Goal: Information Seeking & Learning: Learn about a topic

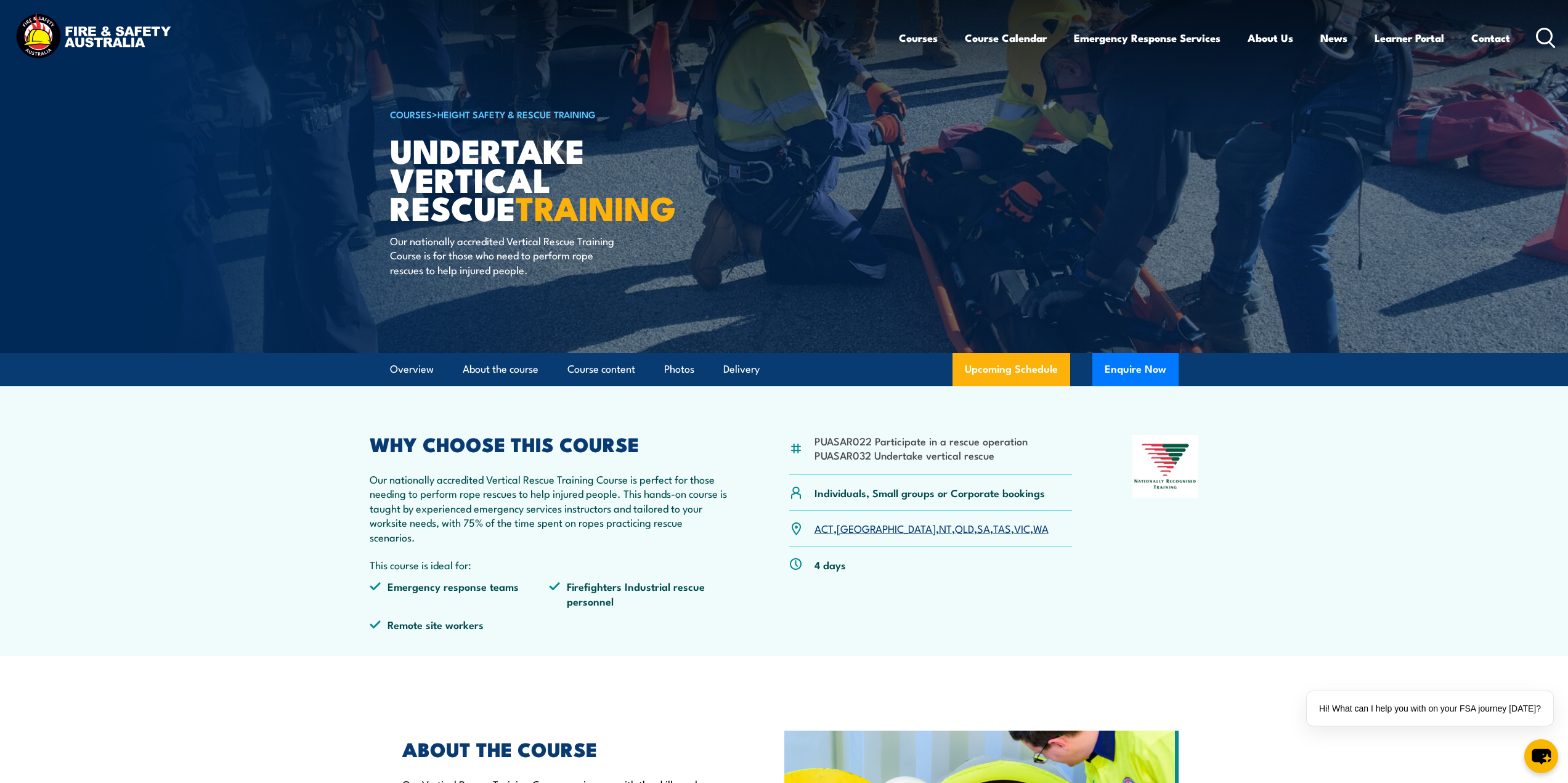
click at [1033, 528] on link "WA" at bounding box center [1041, 528] width 15 height 15
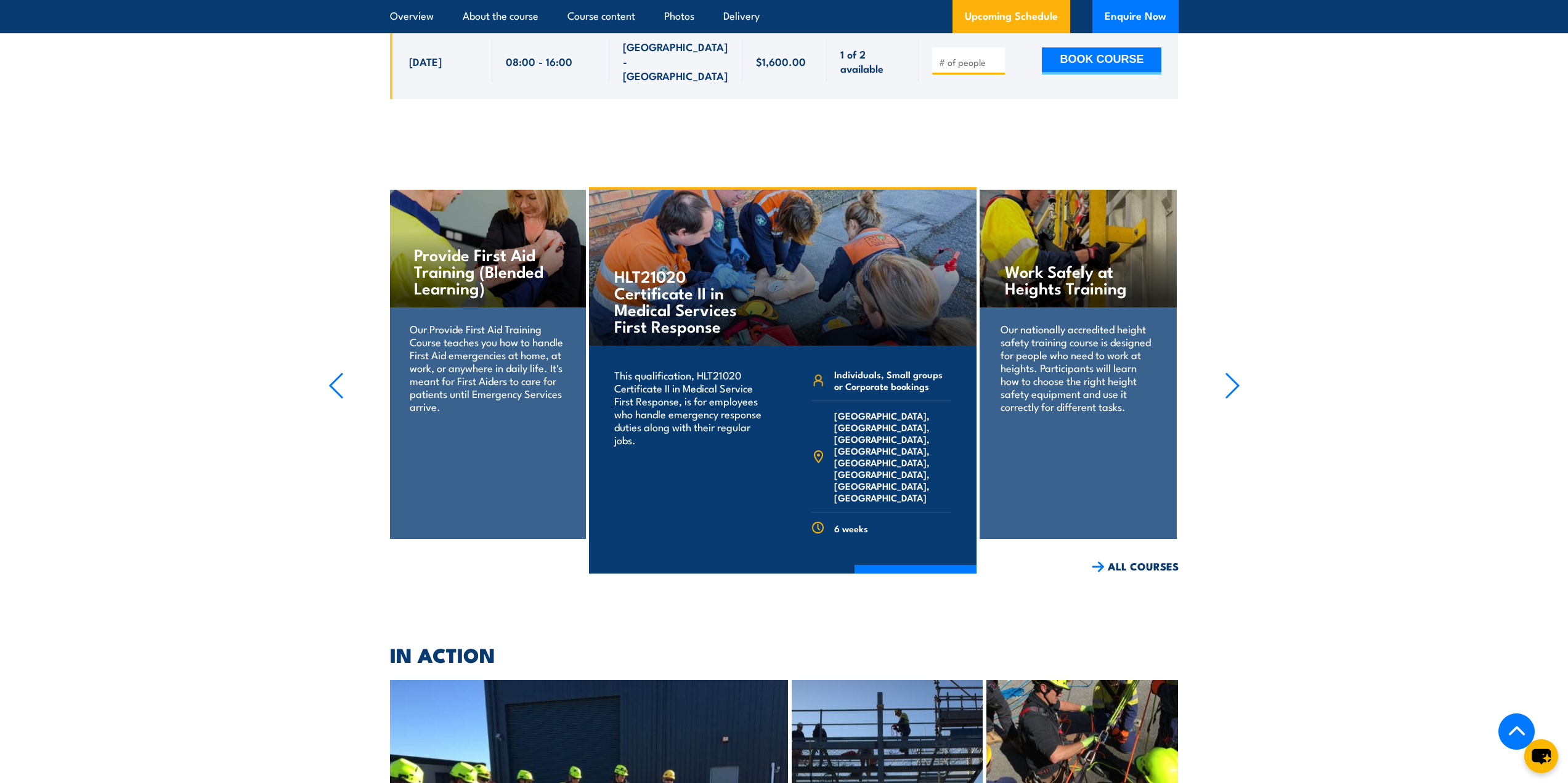
scroll to position [1942, 0]
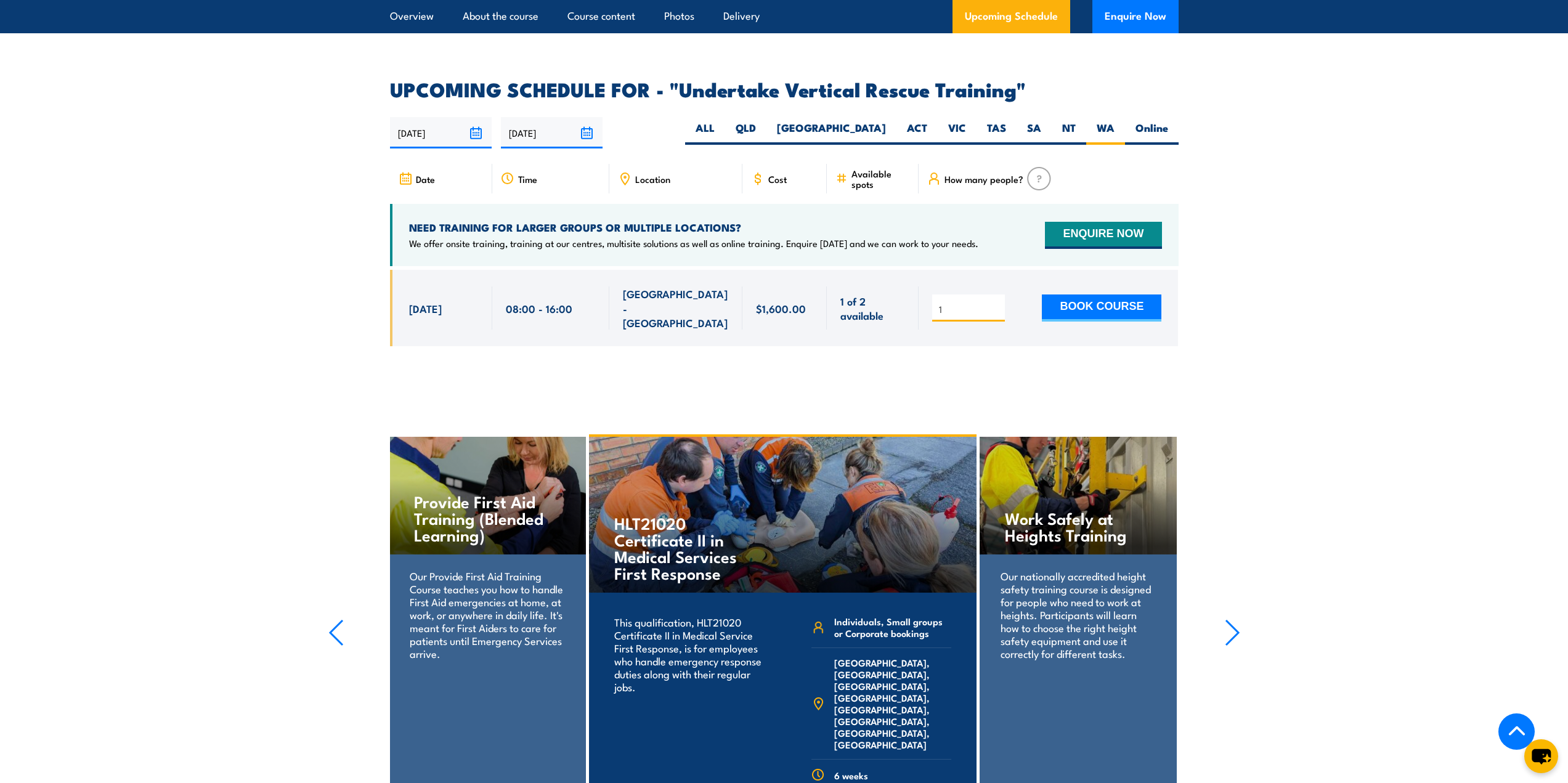
type input "1"
click at [998, 303] on input "1" at bounding box center [970, 309] width 62 height 12
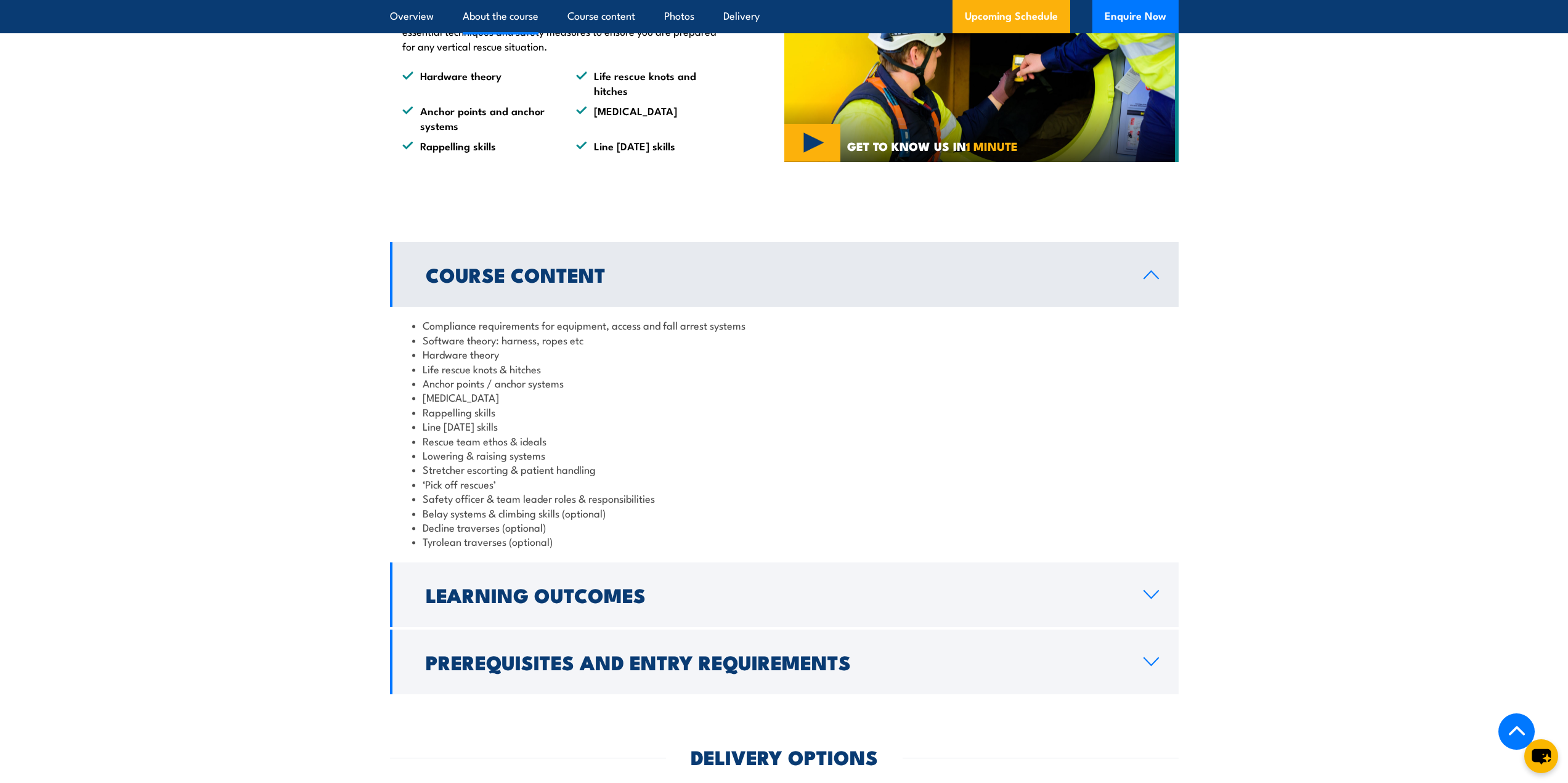
scroll to position [833, 0]
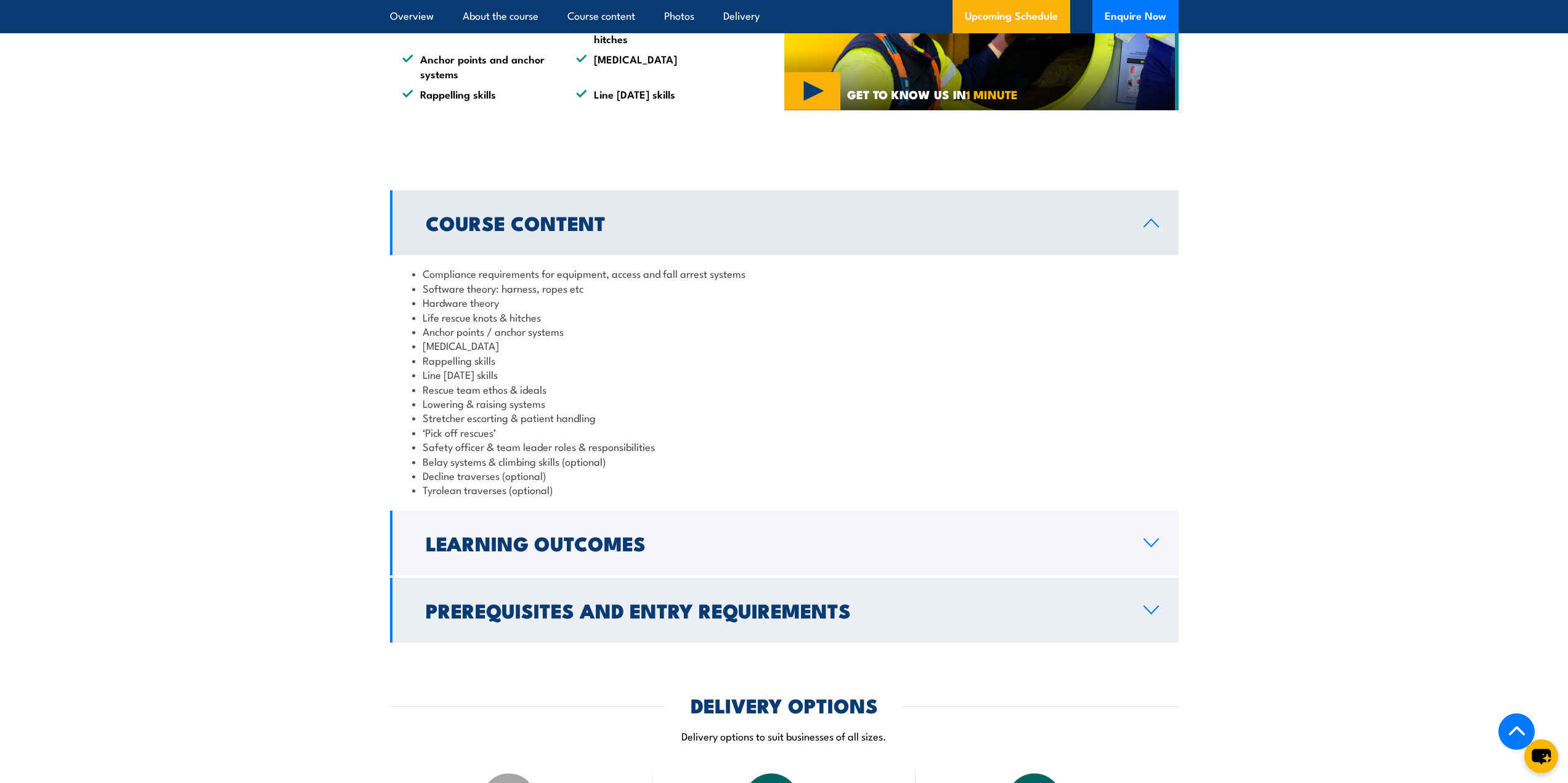
click at [890, 606] on h2 "Prerequisites and Entry Requirements" at bounding box center [775, 610] width 698 height 17
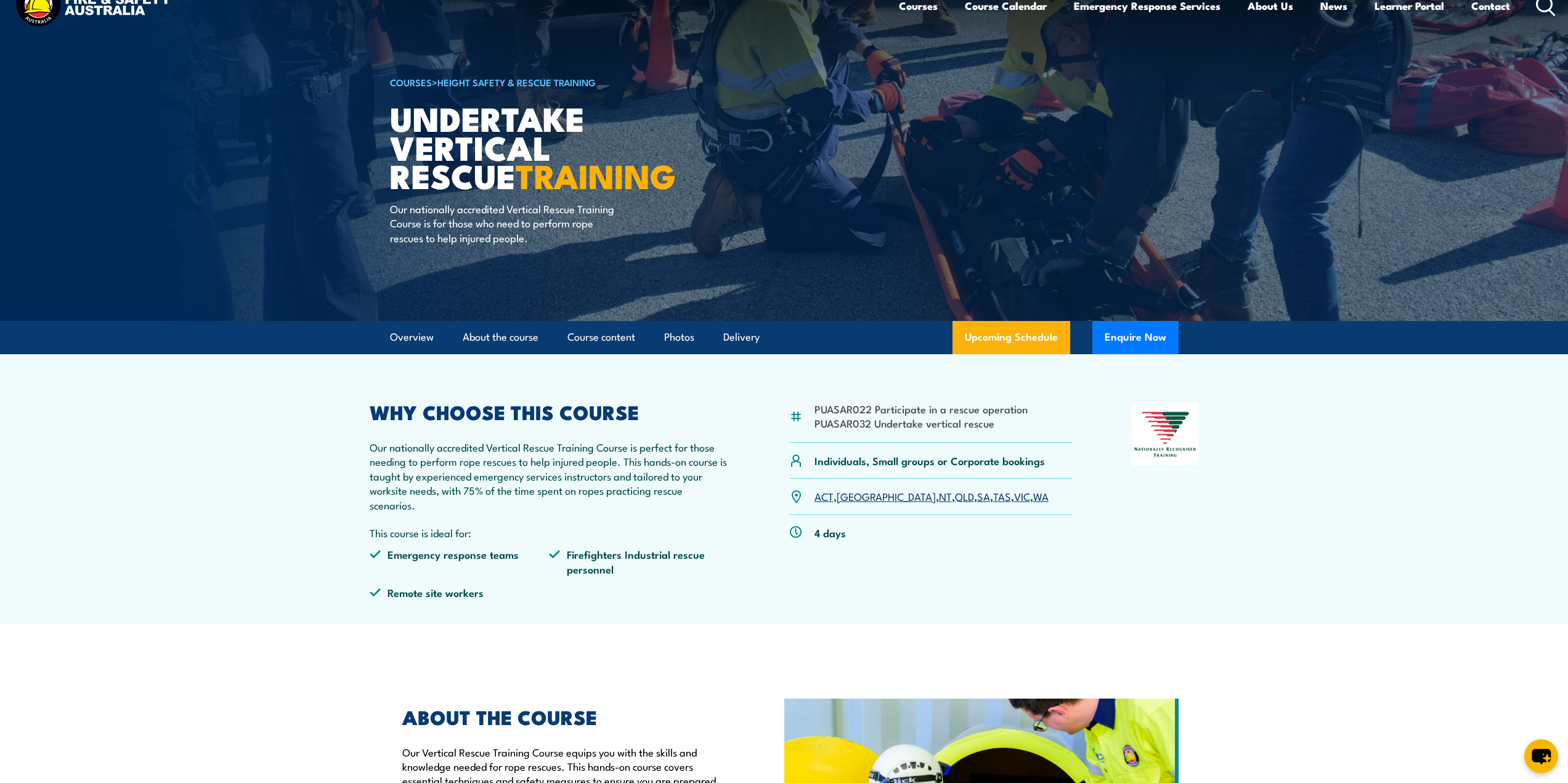
scroll to position [0, 0]
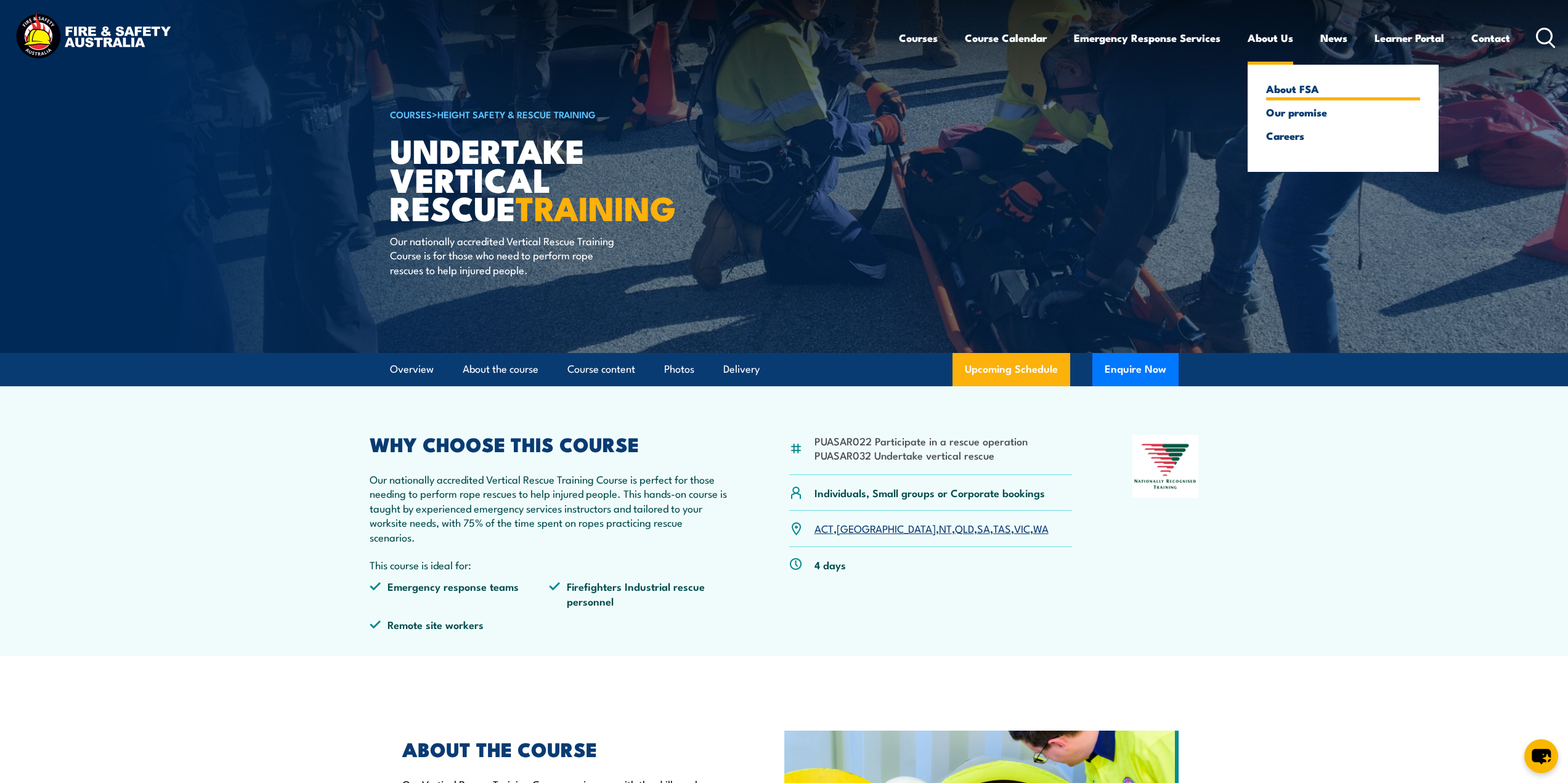
click at [1302, 89] on link "About FSA" at bounding box center [1343, 89] width 154 height 11
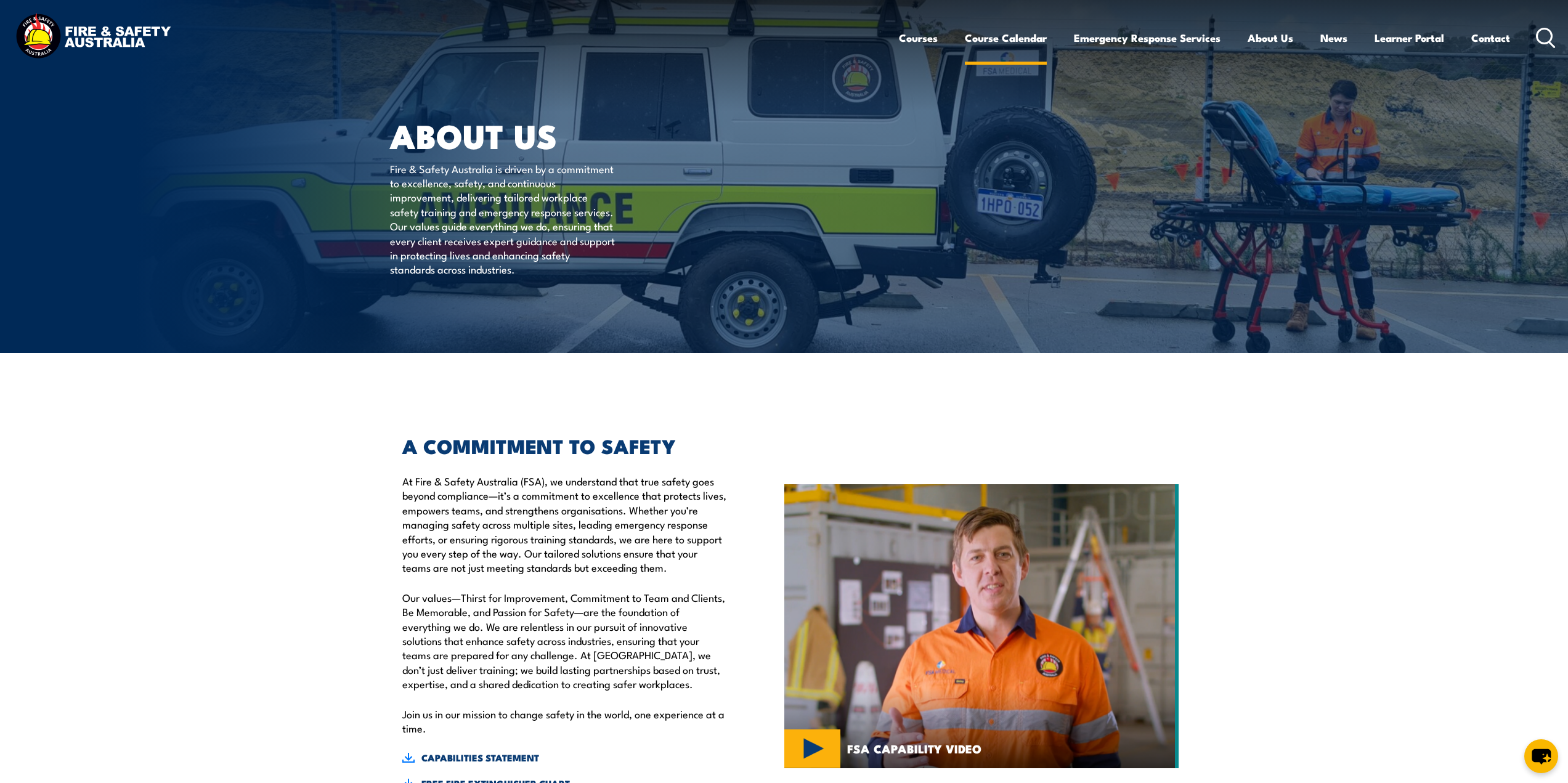
click at [1001, 40] on link "Course Calendar" at bounding box center [1006, 38] width 82 height 33
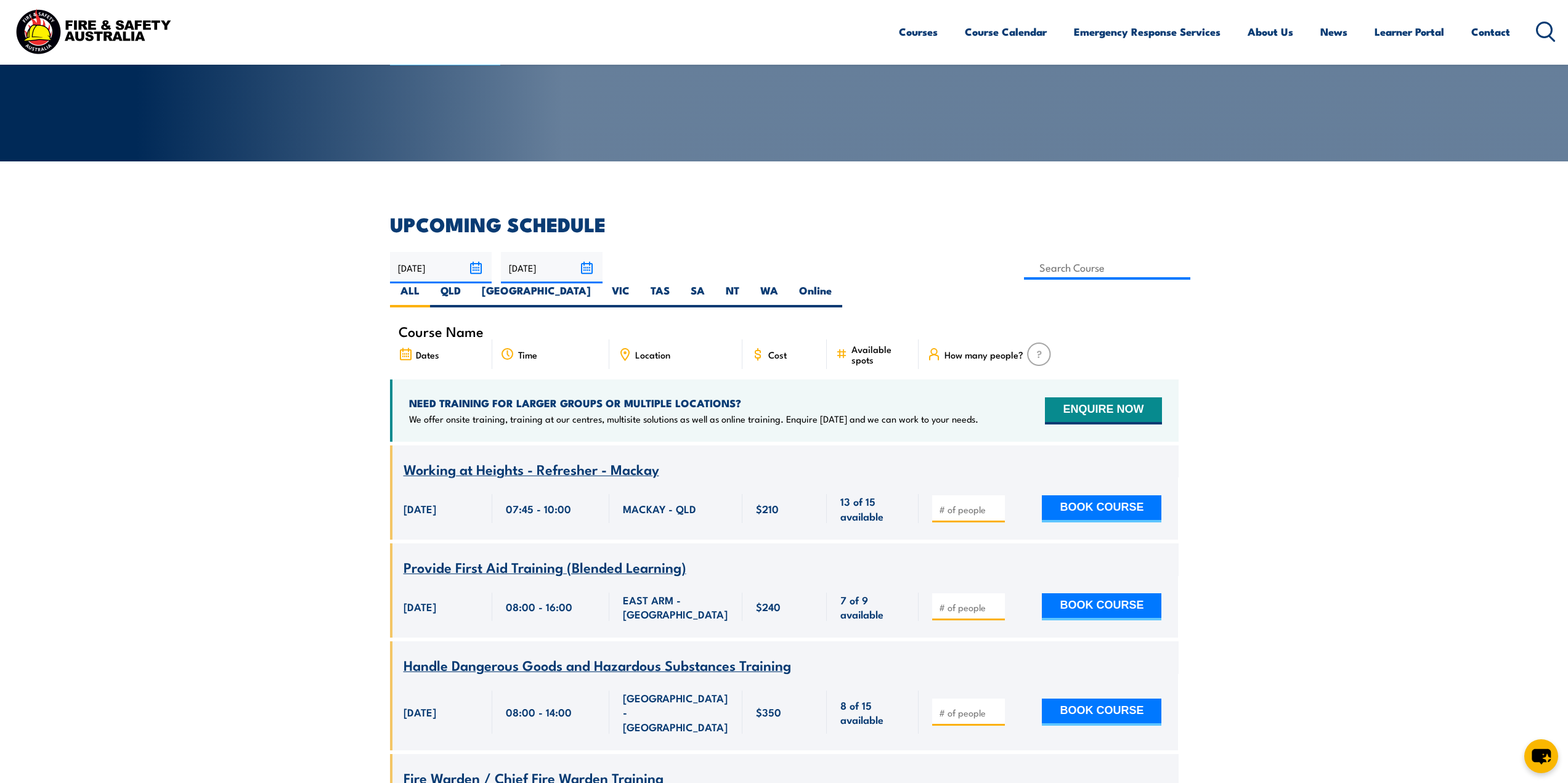
scroll to position [185, 0]
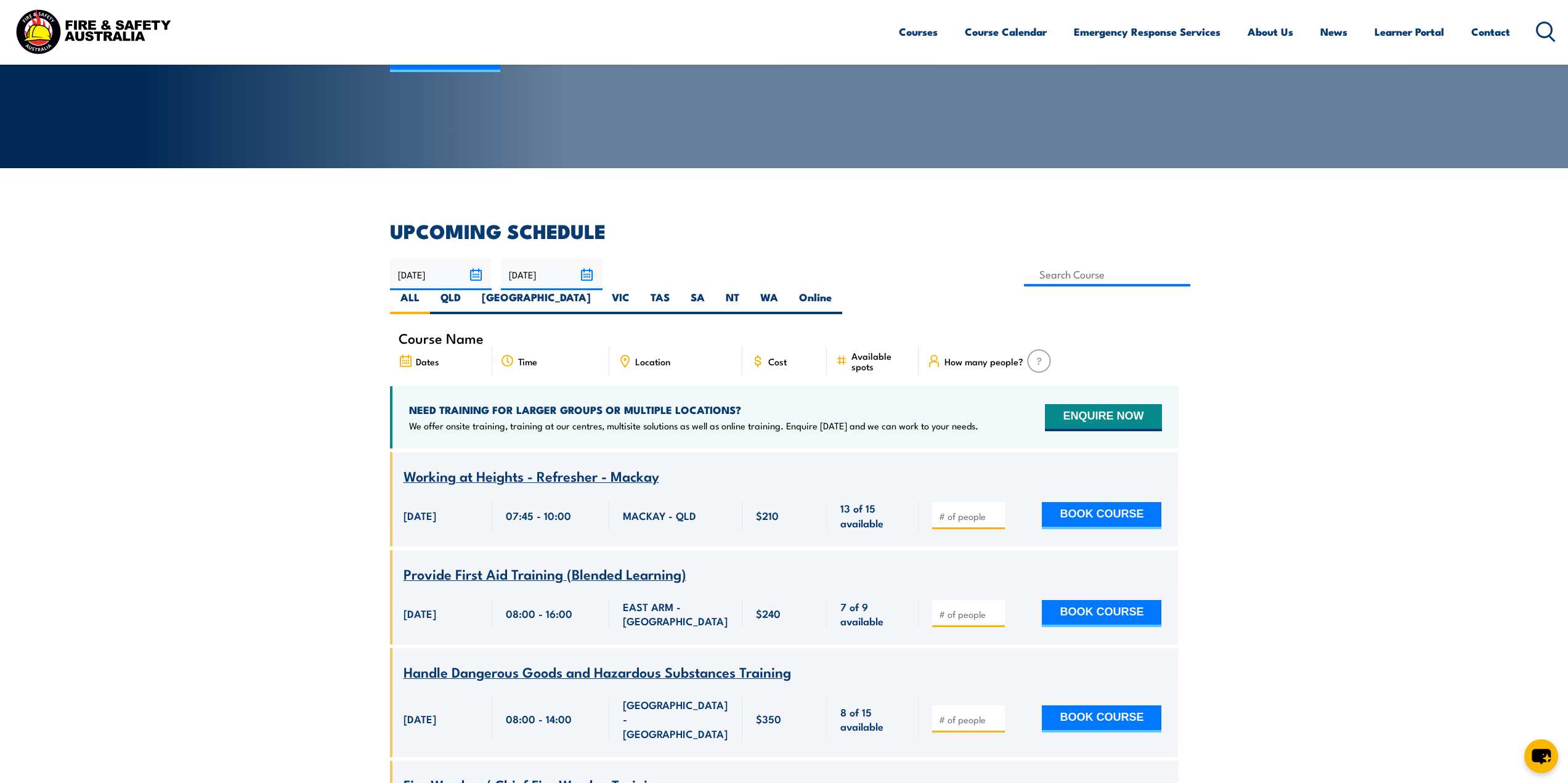
click at [641, 356] on span "Location" at bounding box center [653, 362] width 35 height 11
click at [1024, 274] on input at bounding box center [1107, 274] width 167 height 24
drag, startPoint x: 1343, startPoint y: 255, endPoint x: 1331, endPoint y: 259, distance: 12.6
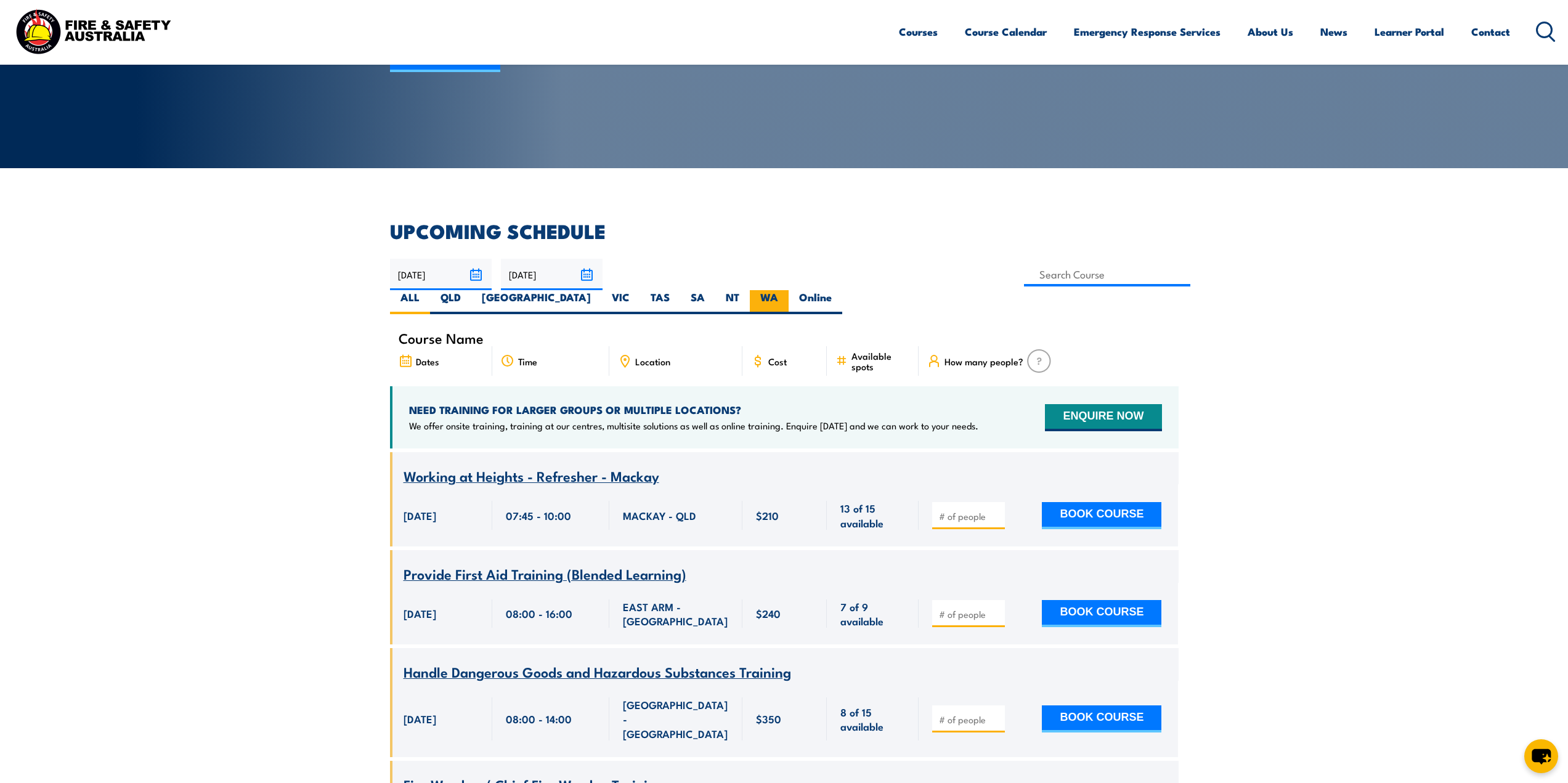
click at [789, 290] on label "WA" at bounding box center [769, 302] width 39 height 24
click at [786, 290] on input "WA" at bounding box center [782, 294] width 8 height 8
radio input "true"
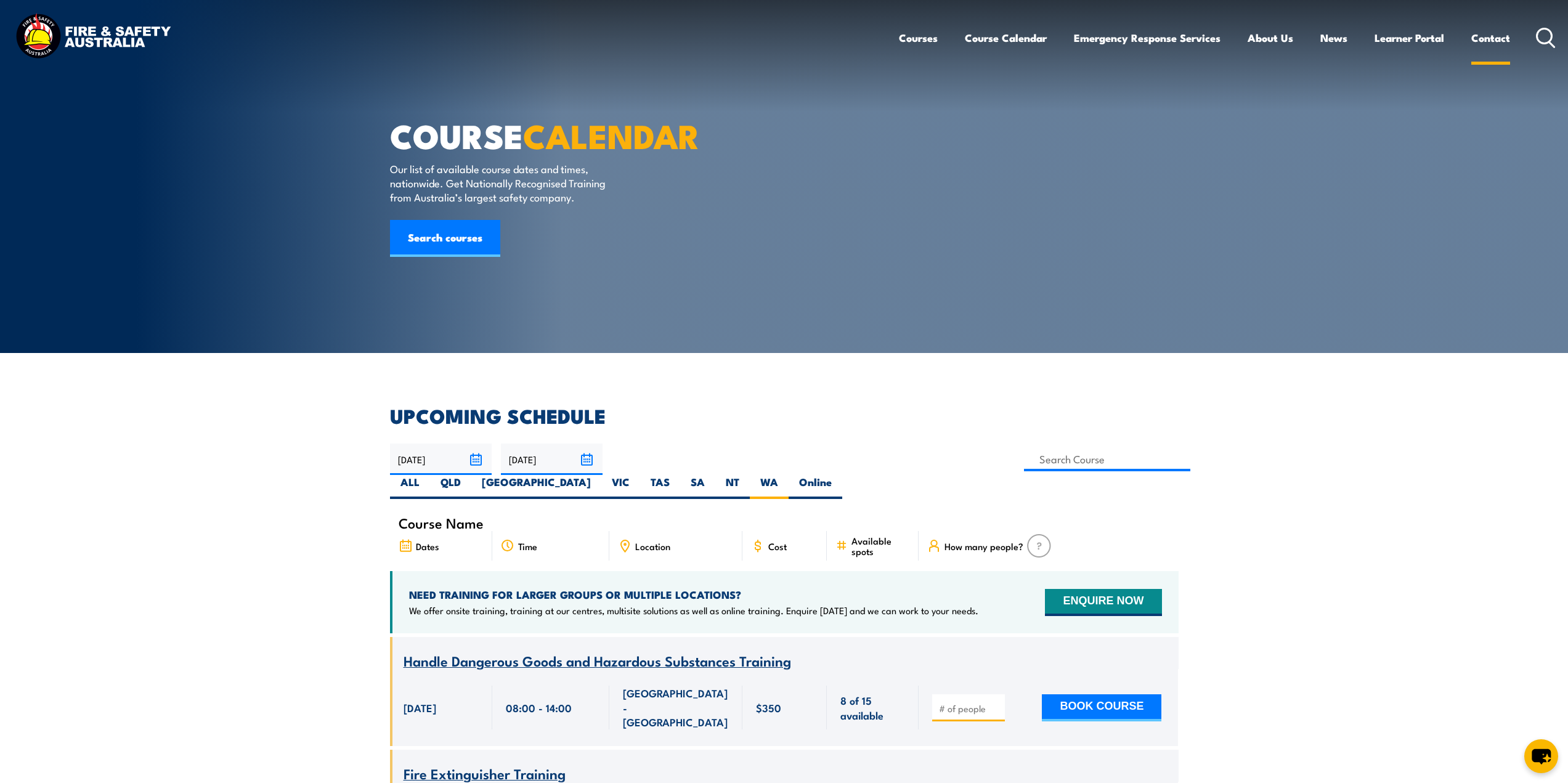
click at [1485, 36] on link "Contact" at bounding box center [1491, 38] width 39 height 33
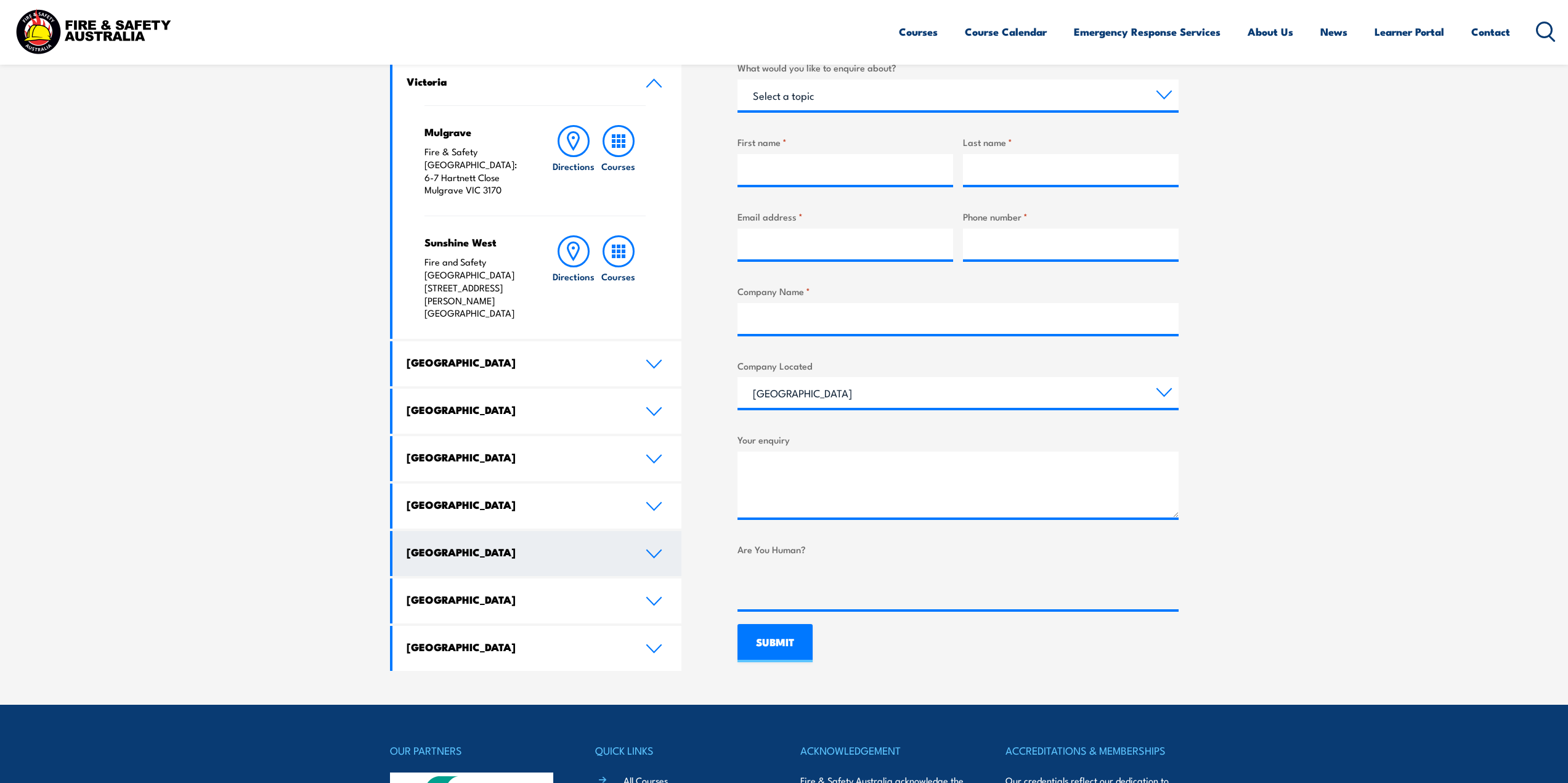
scroll to position [431, 0]
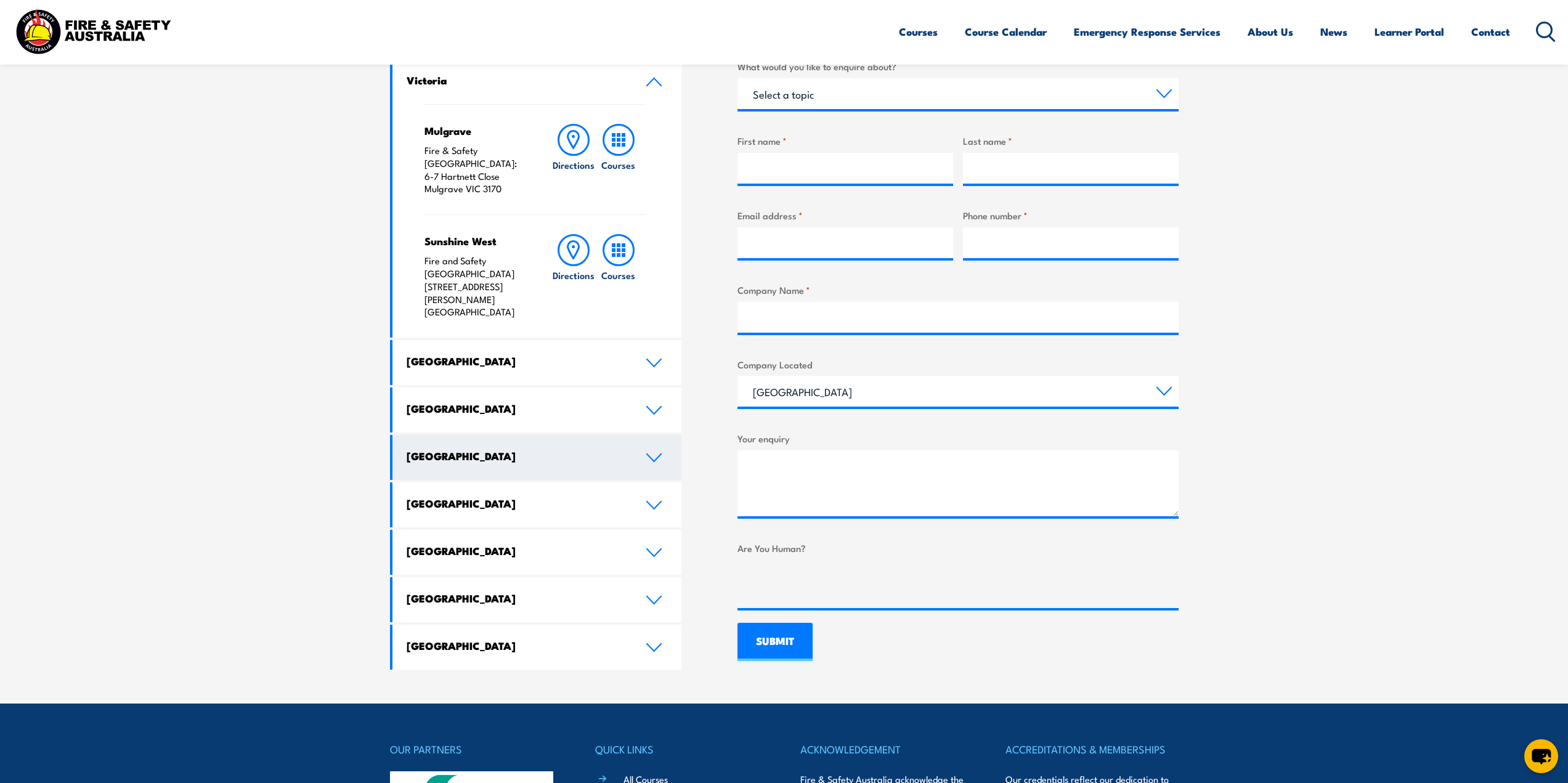
click at [652, 453] on icon at bounding box center [654, 458] width 17 height 10
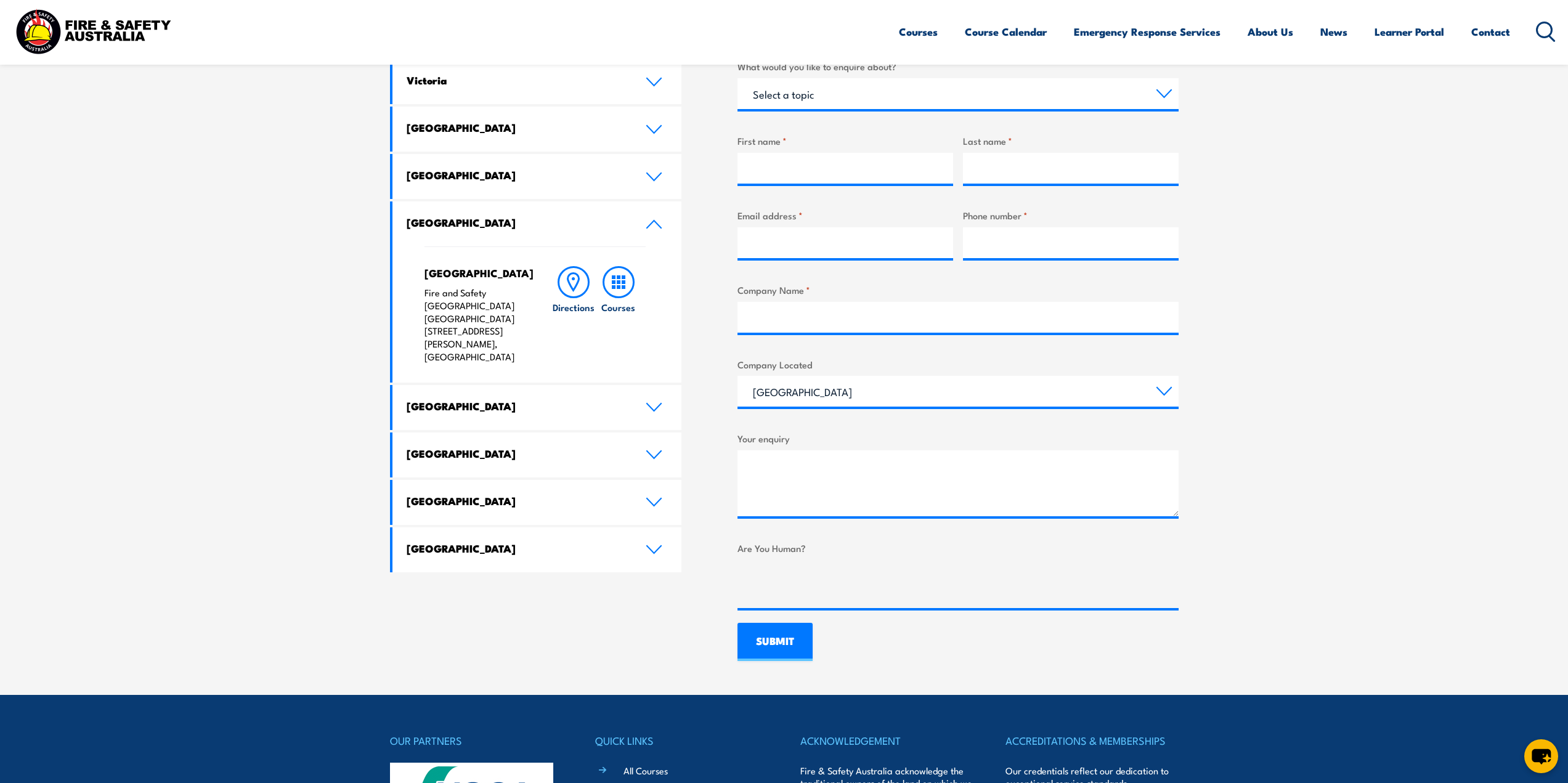
drag, startPoint x: 520, startPoint y: 332, endPoint x: 422, endPoint y: 323, distance: 98.4
click at [422, 323] on div "North Lake Fire and Safety Australia WHS Centre 128 Farrington Road, North Lake…" at bounding box center [537, 315] width 290 height 136
copy p "128 Farrington Road, North Lake WA 6163"
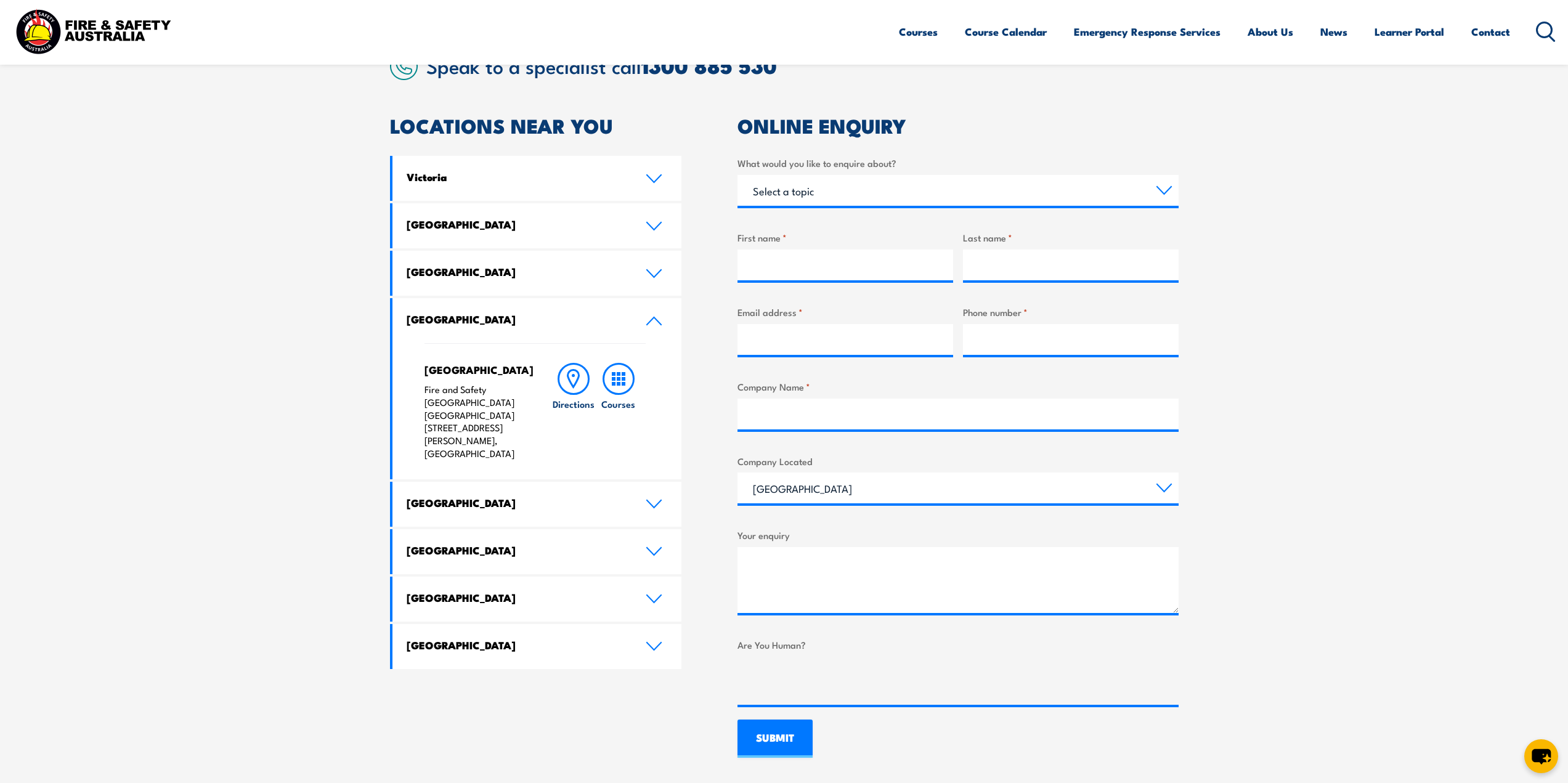
scroll to position [62, 0]
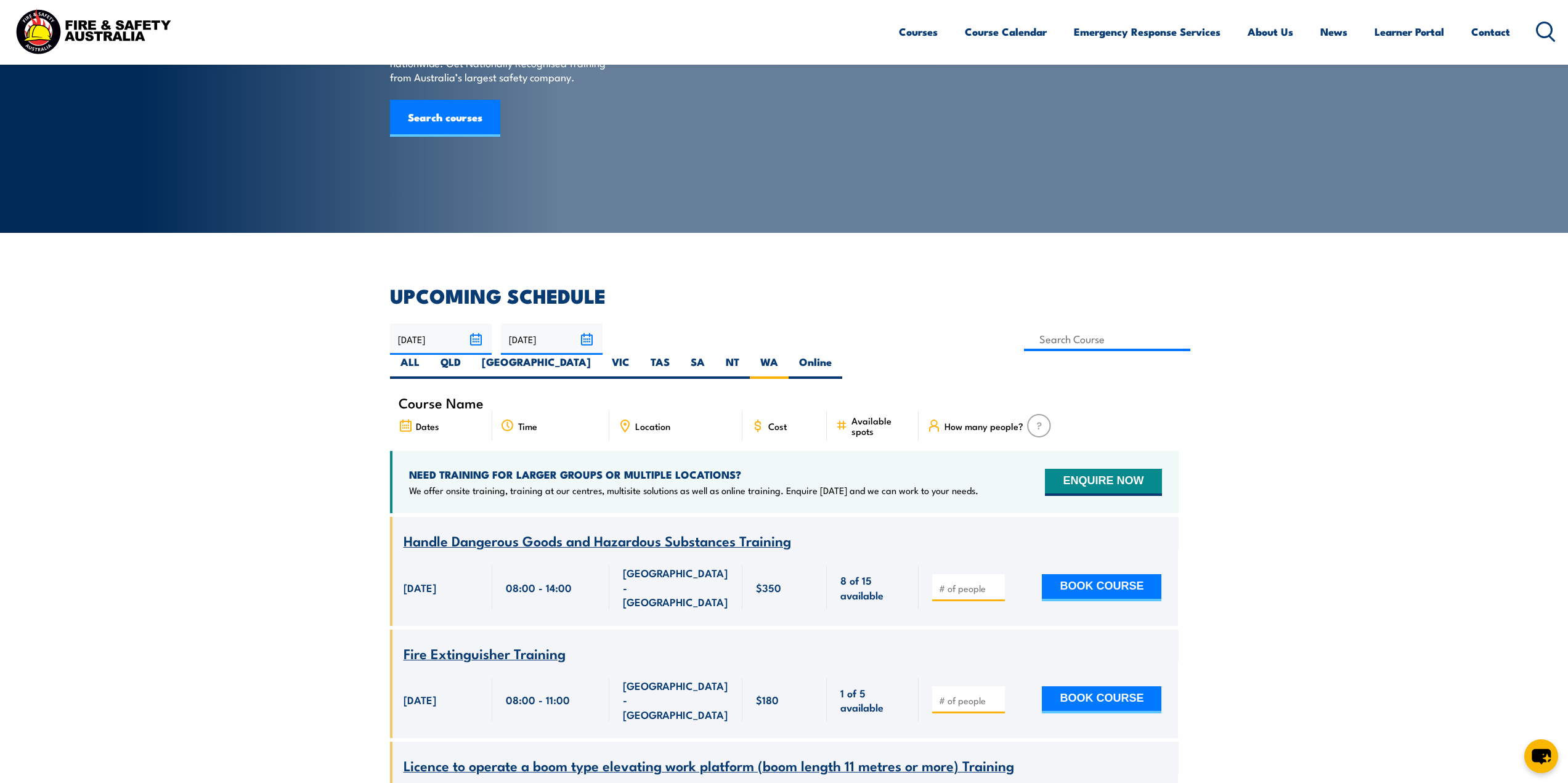
scroll to position [123, 0]
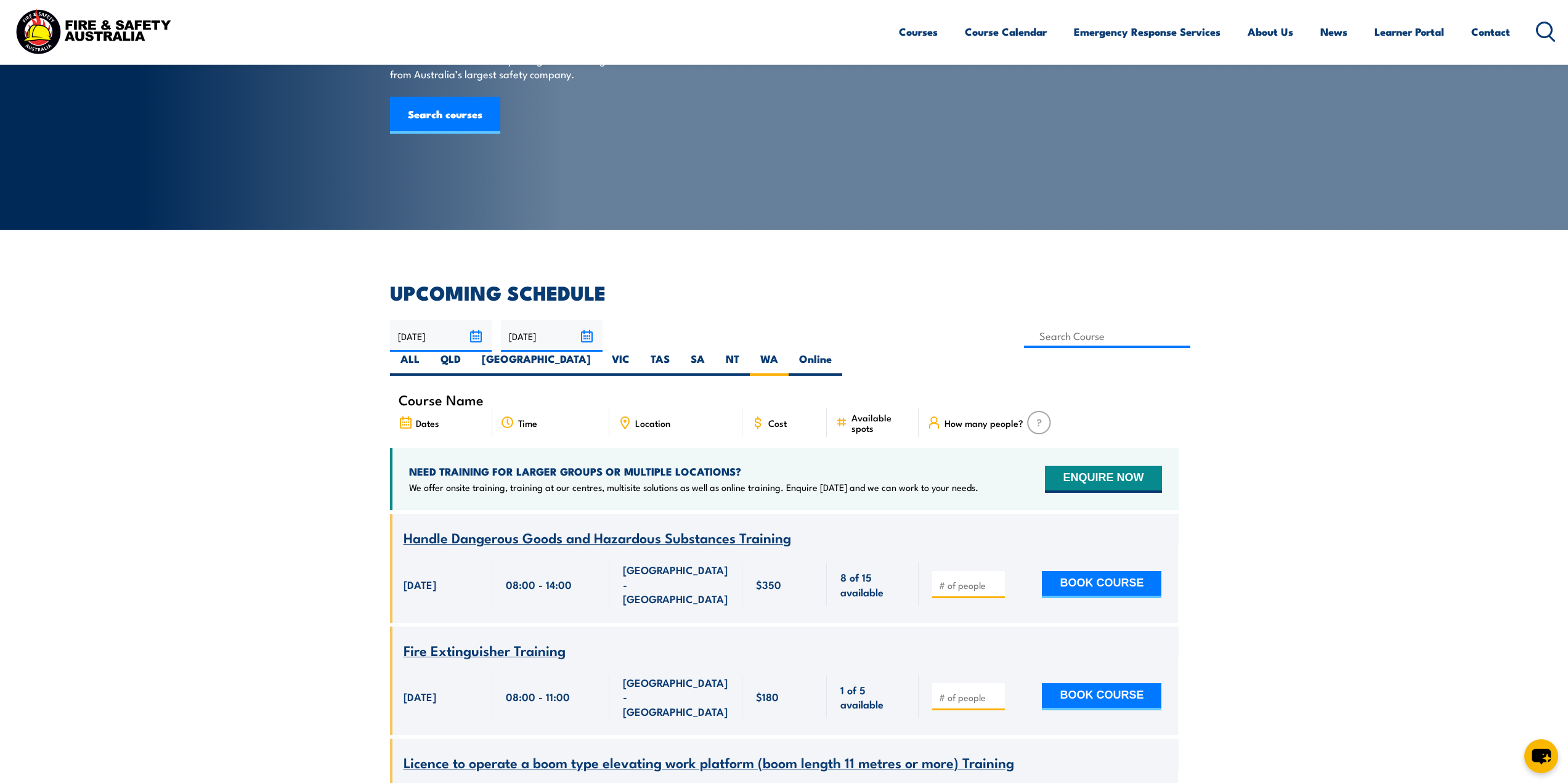
click at [583, 336] on input "[DATE]" at bounding box center [551, 336] width 102 height 32
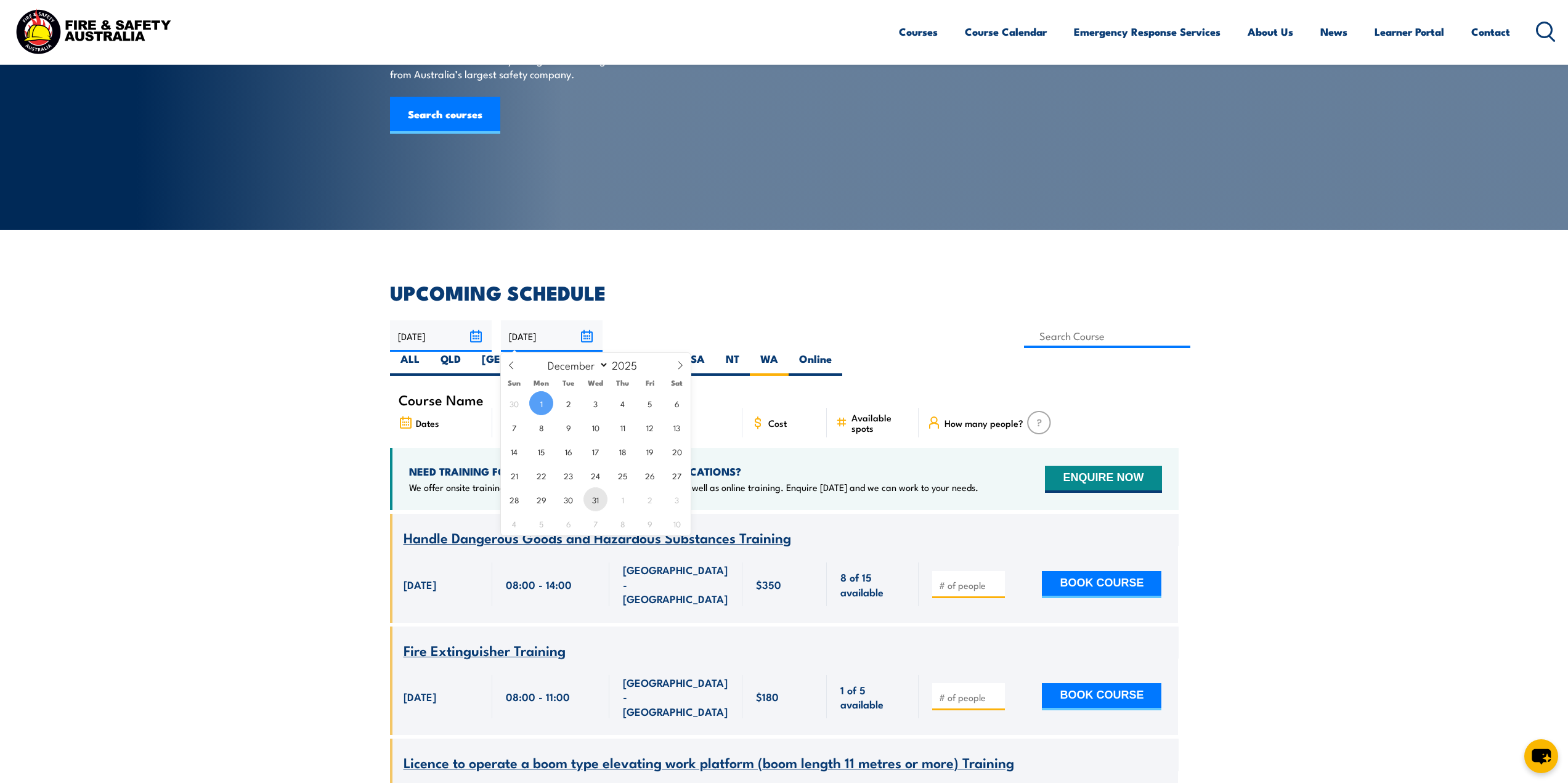
click at [596, 499] on span "31" at bounding box center [596, 499] width 24 height 24
type input "31/12/2025"
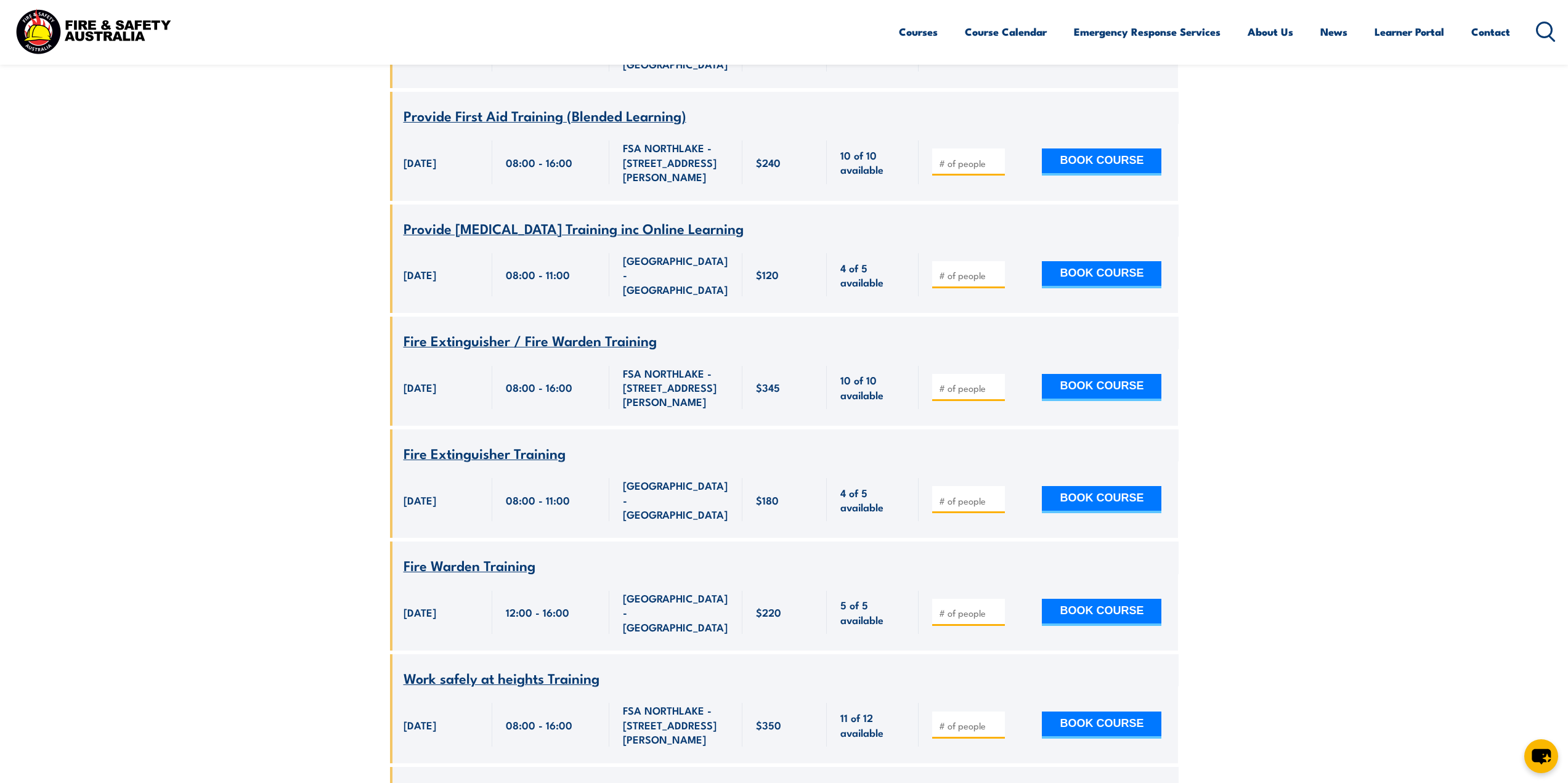
scroll to position [6812, 0]
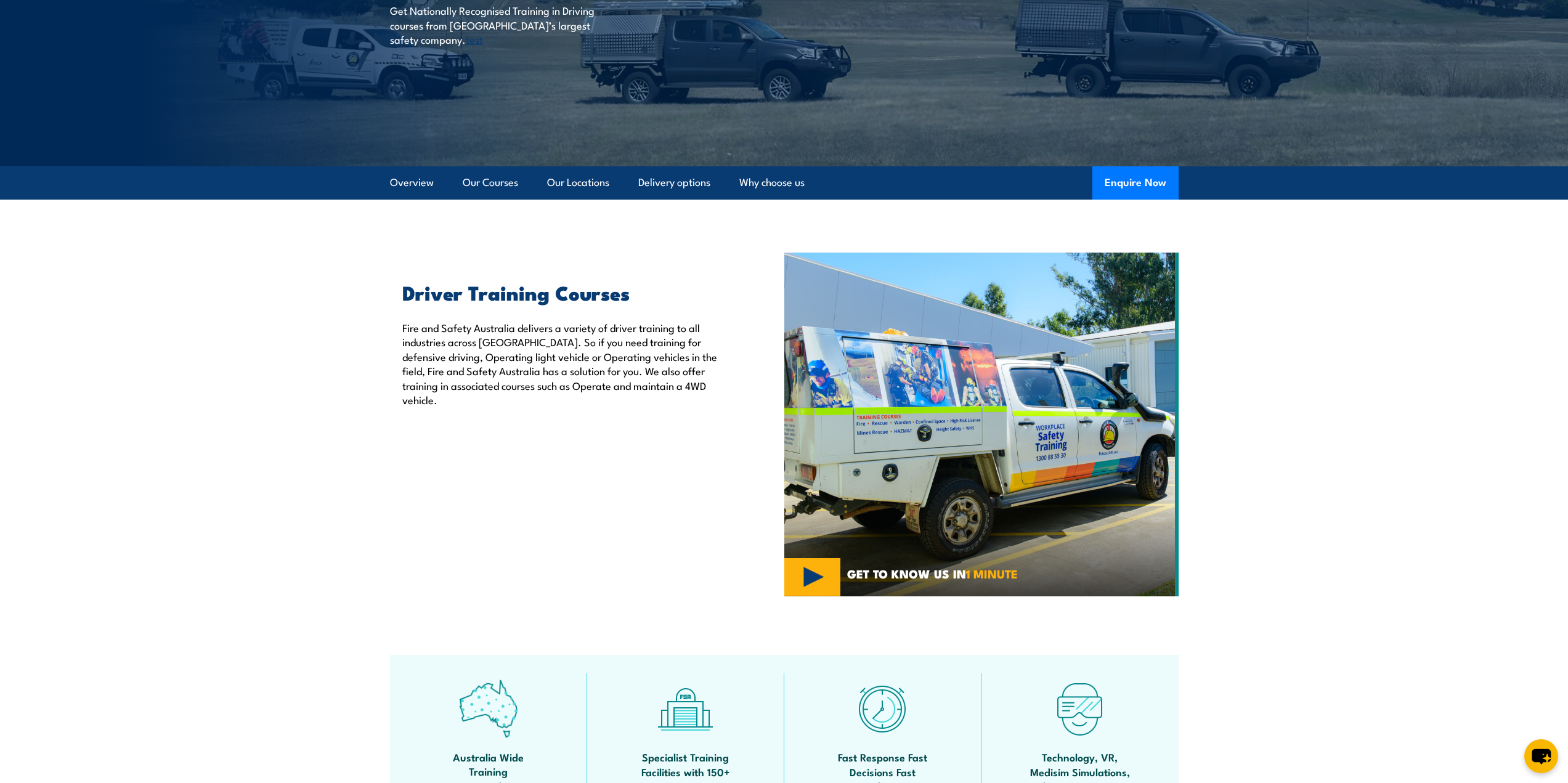
scroll to position [62, 0]
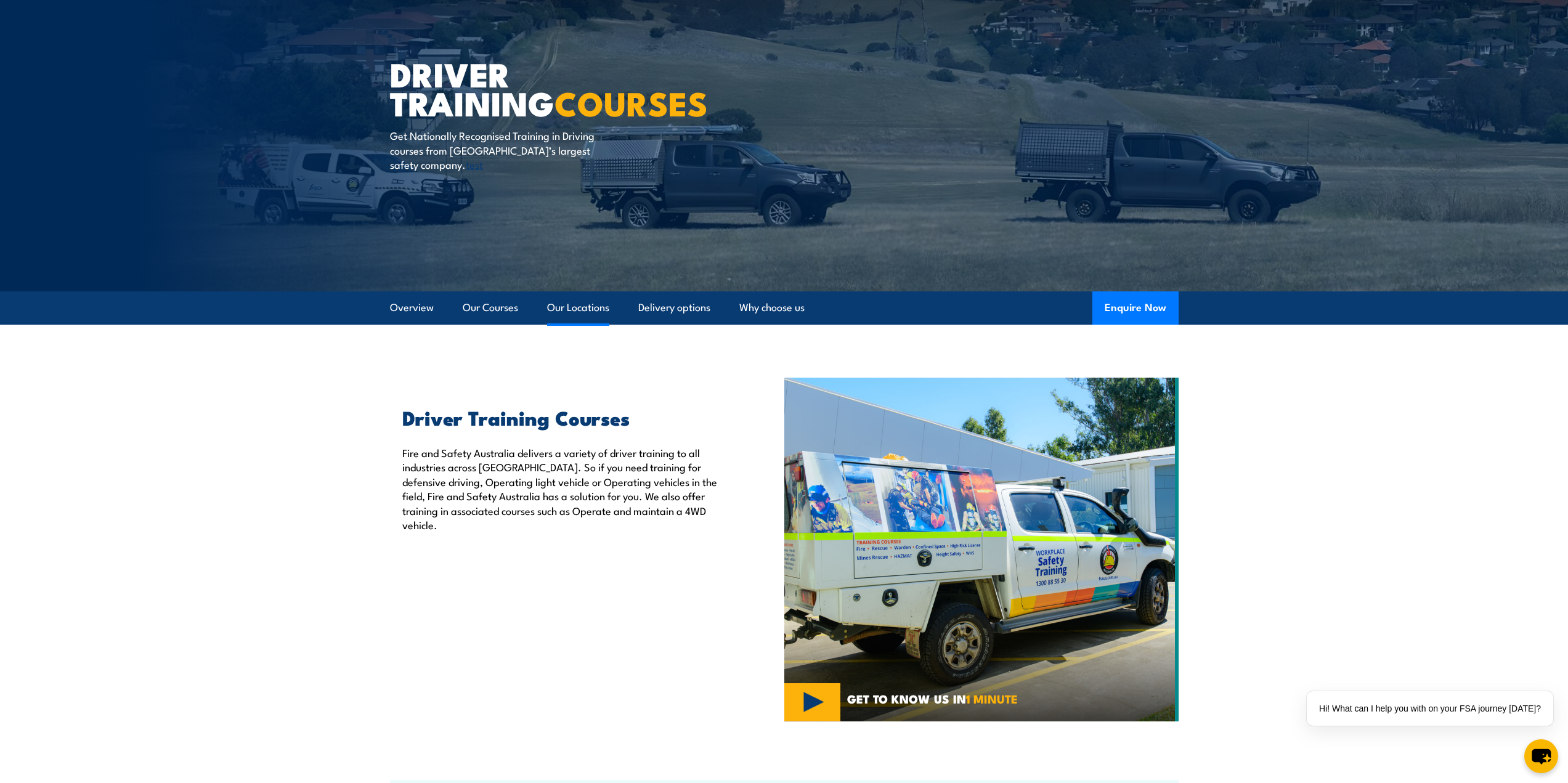
click at [595, 313] on link "Our Locations" at bounding box center [578, 307] width 63 height 33
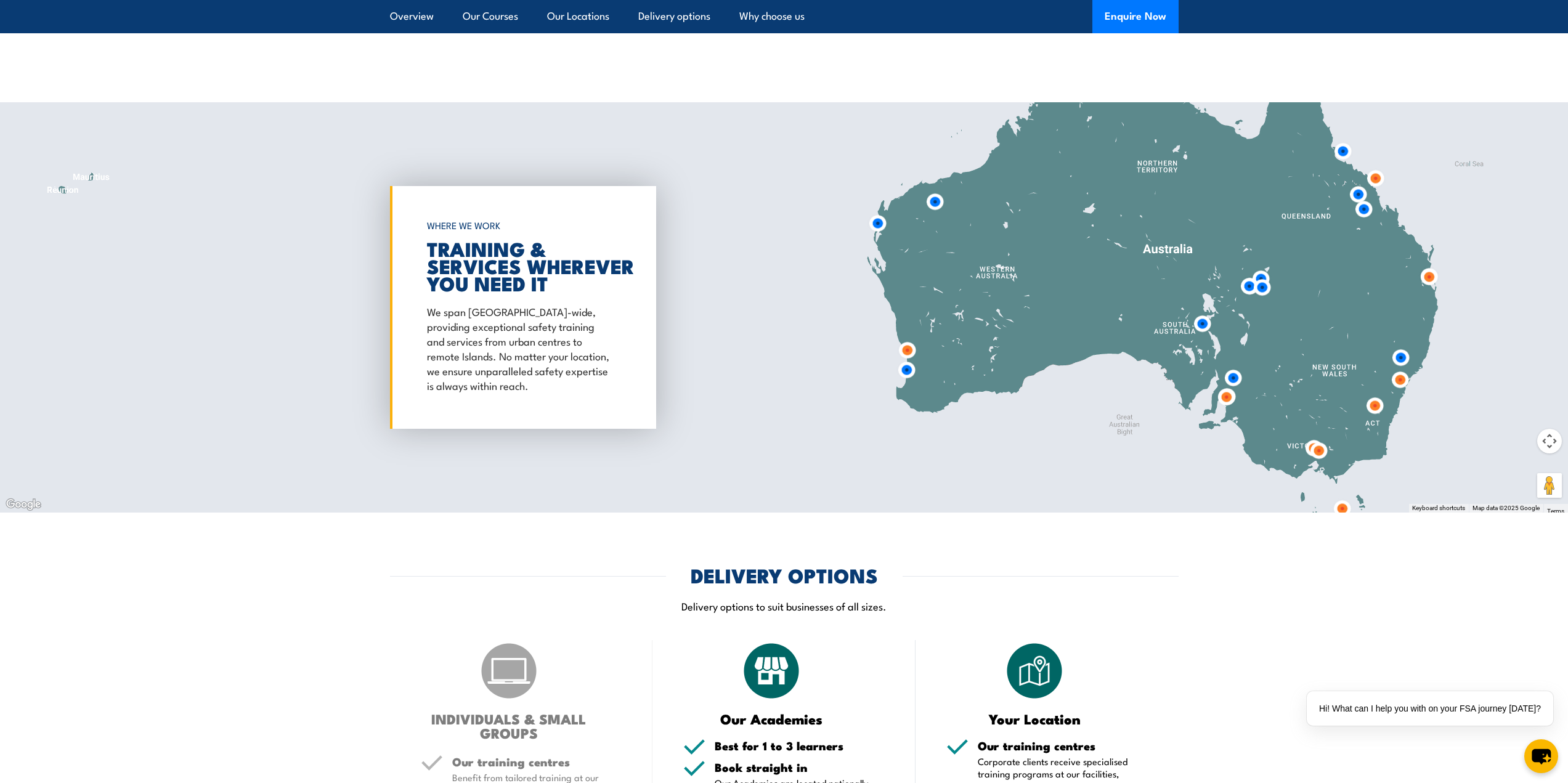
scroll to position [1696, 0]
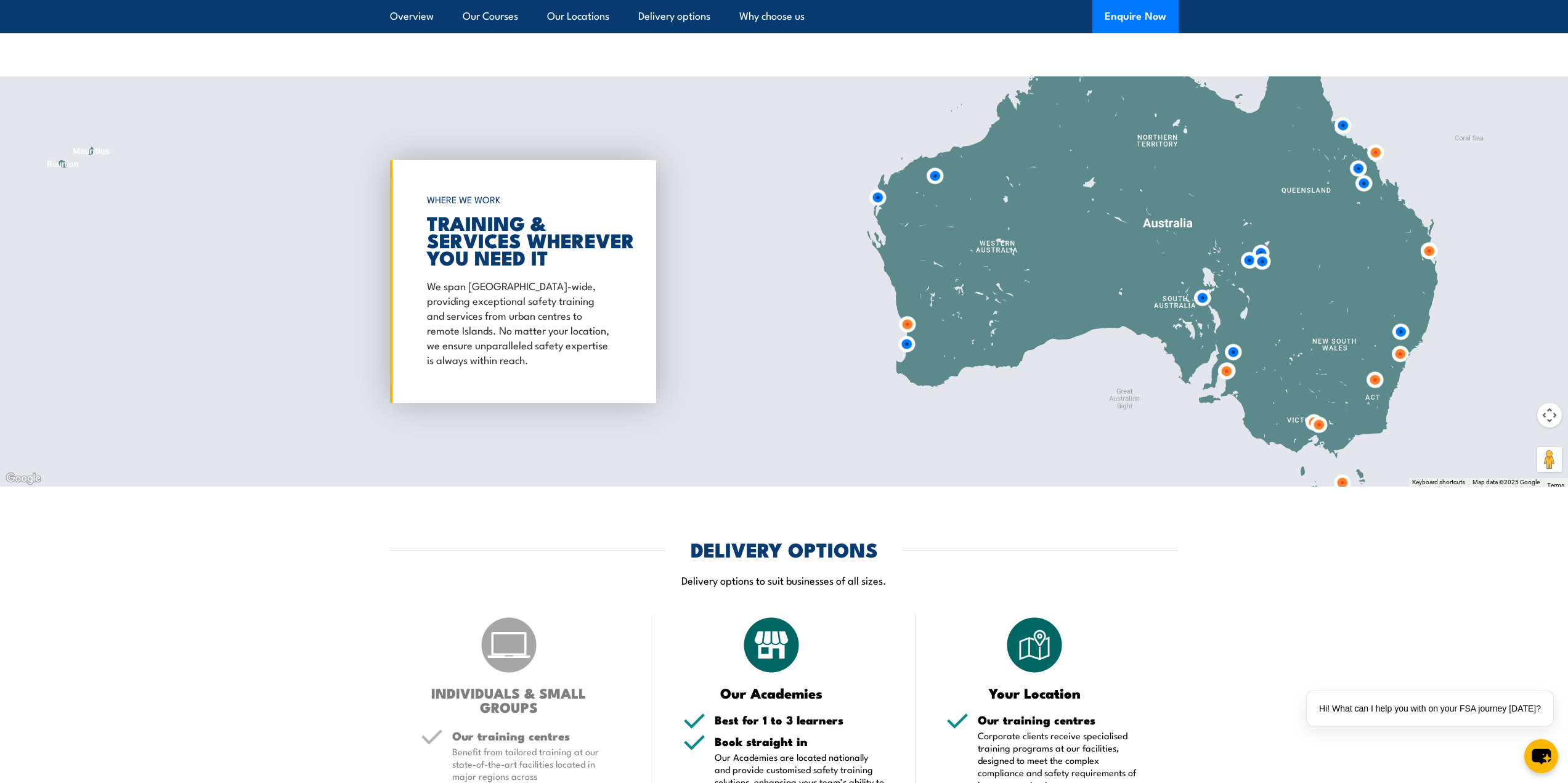
click at [908, 347] on img at bounding box center [907, 344] width 23 height 23
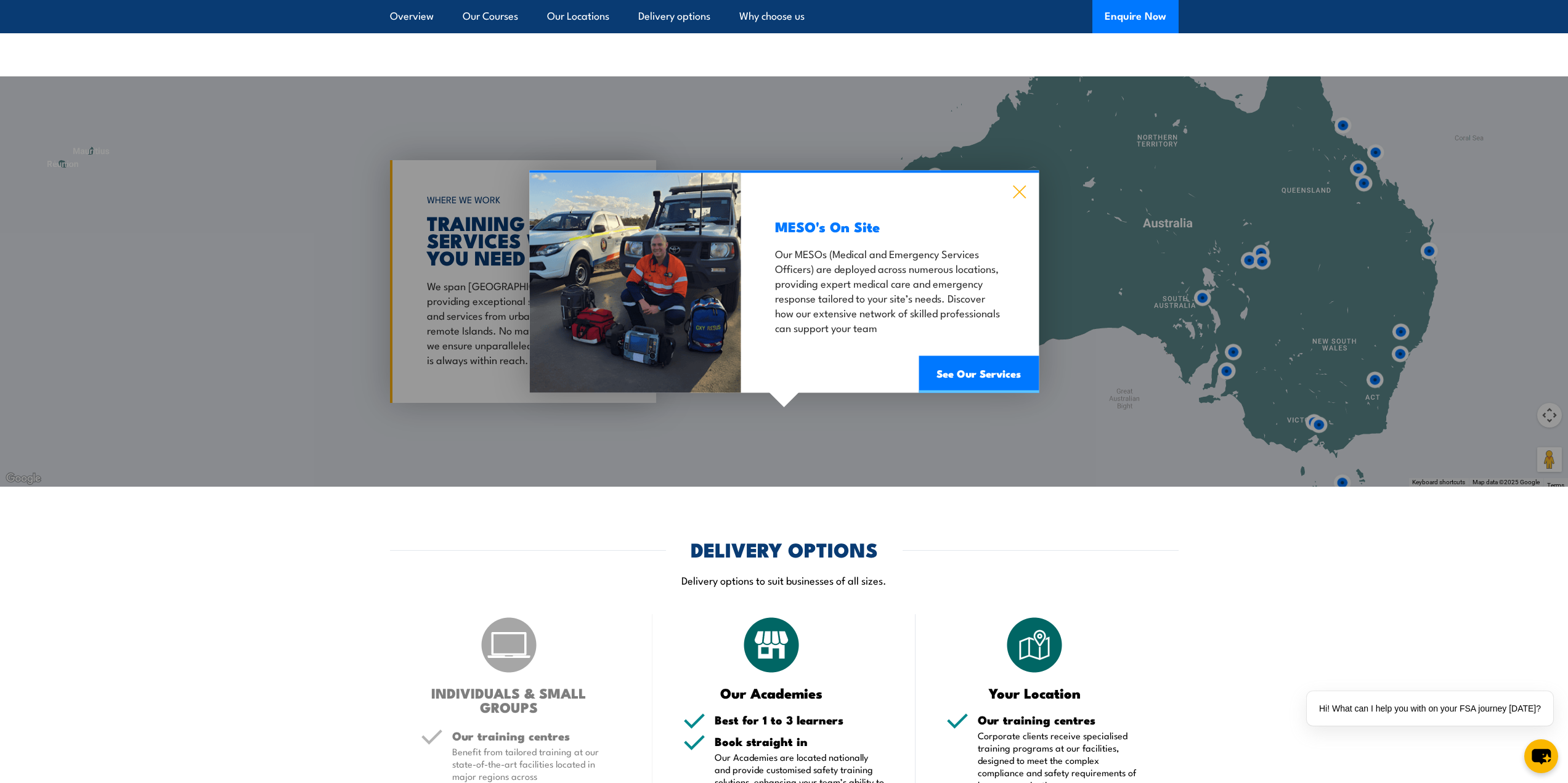
click at [1017, 198] on icon at bounding box center [1019, 192] width 14 height 13
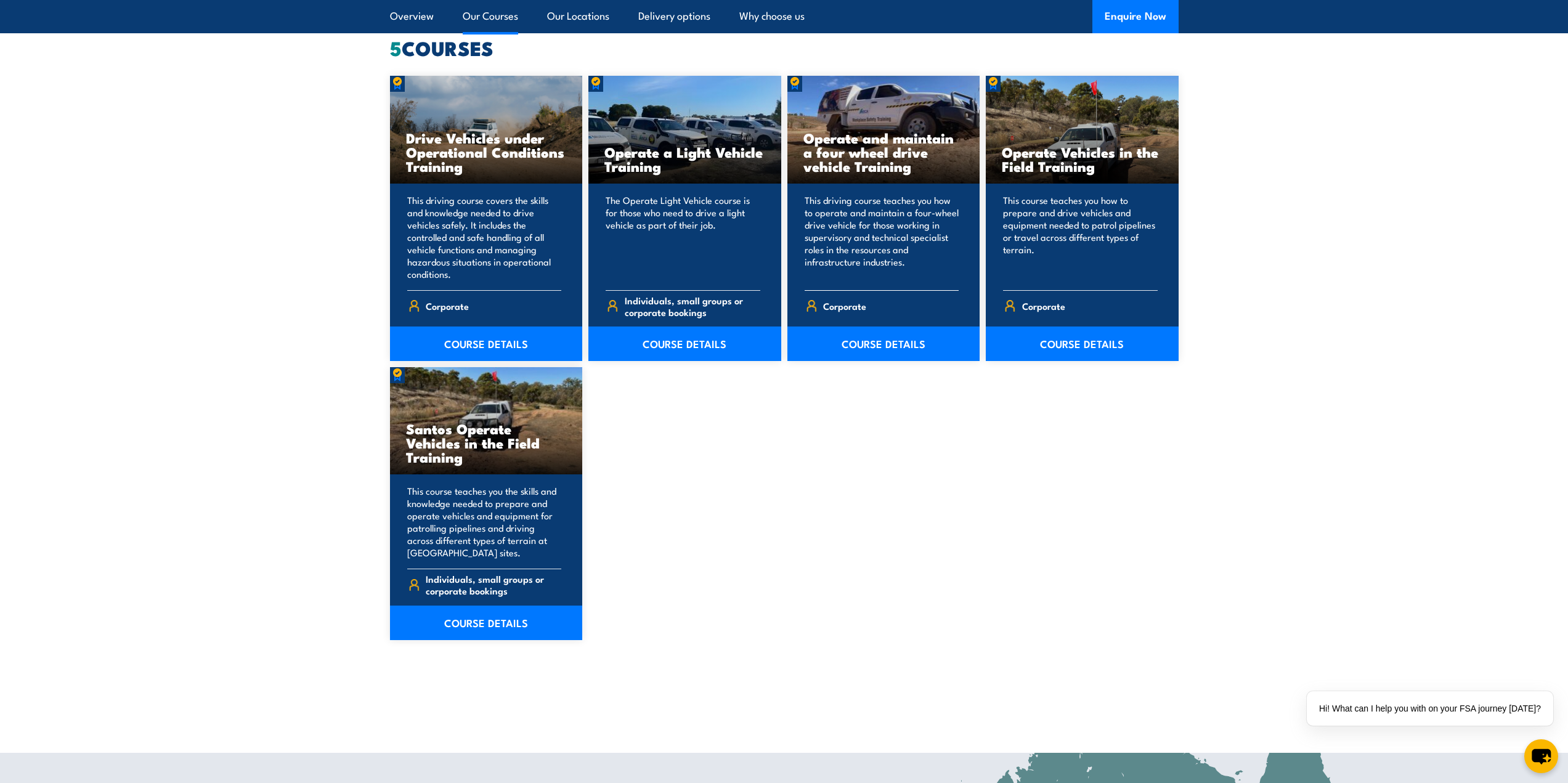
scroll to position [992, 0]
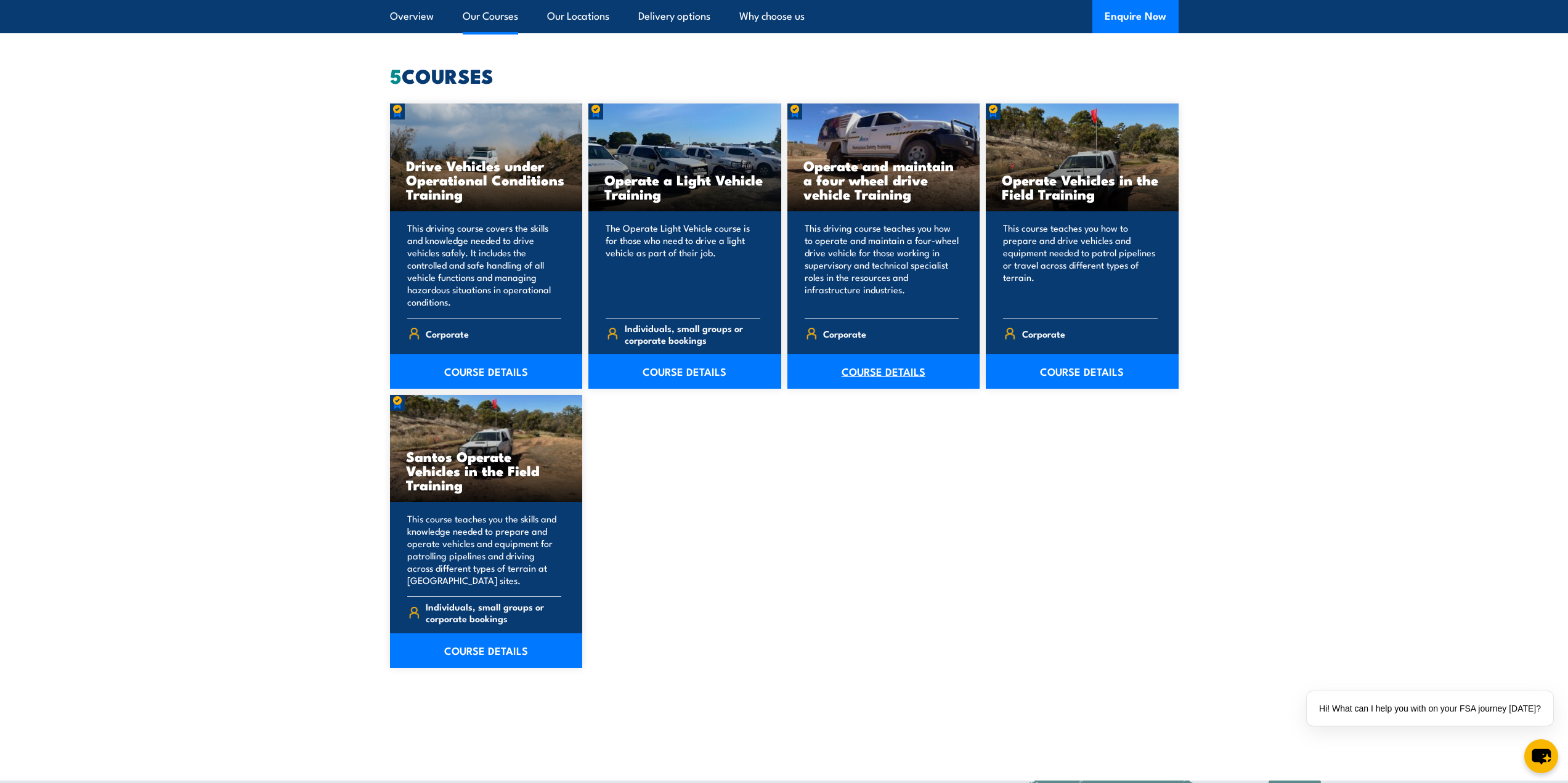
click at [873, 374] on link "COURSE DETAILS" at bounding box center [884, 371] width 193 height 34
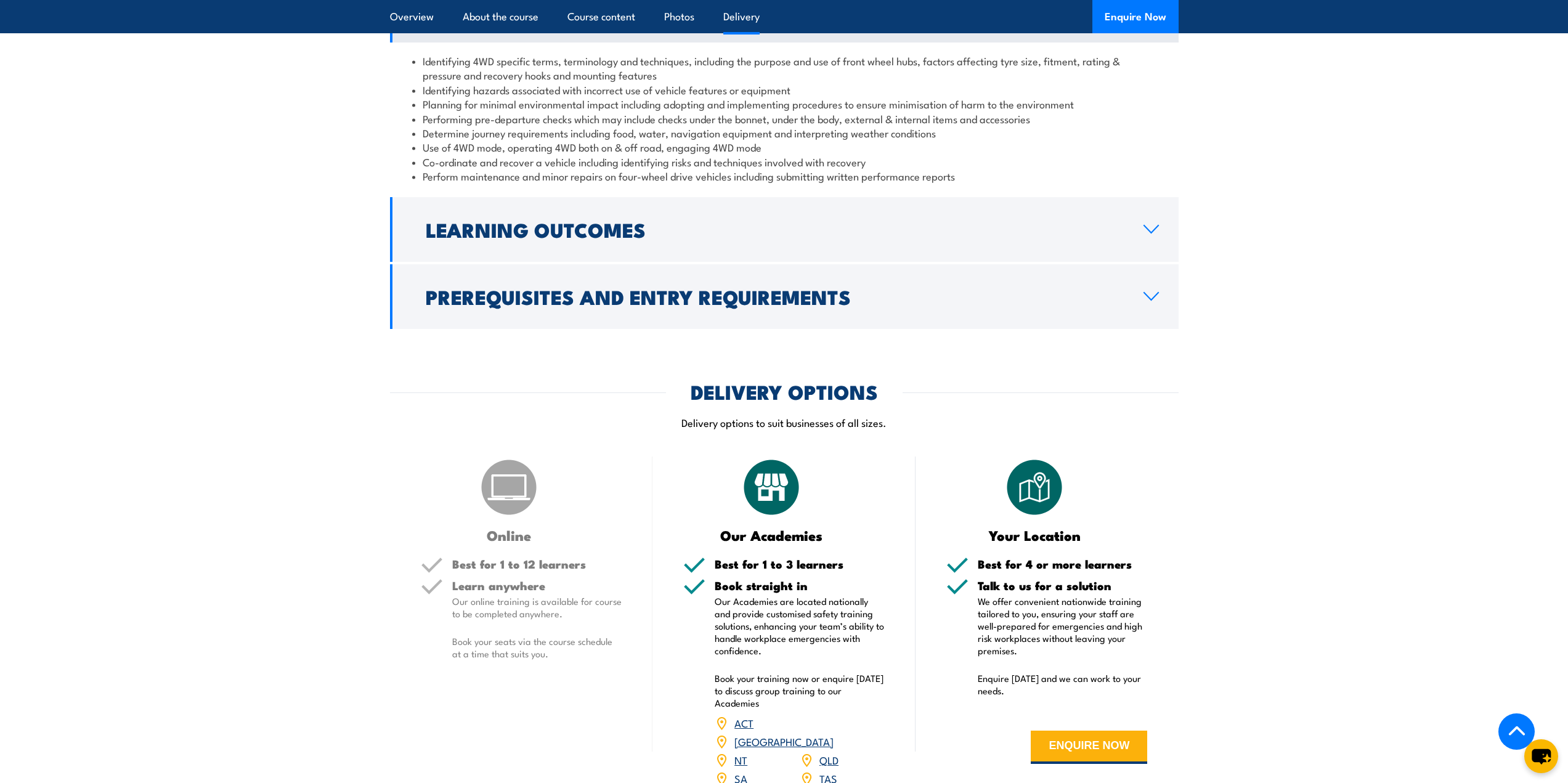
scroll to position [1417, 0]
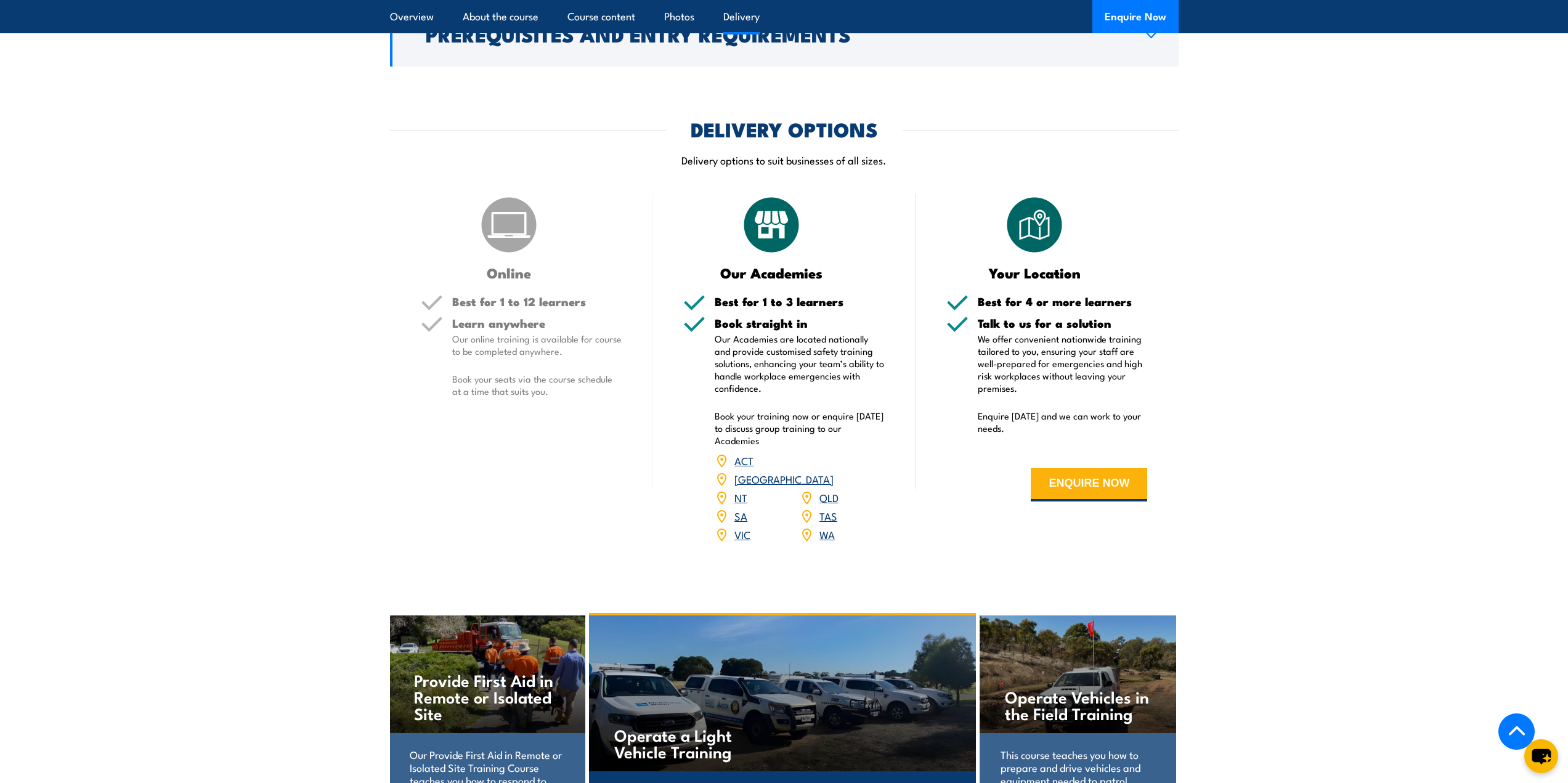
click at [828, 527] on link "WA" at bounding box center [827, 534] width 15 height 15
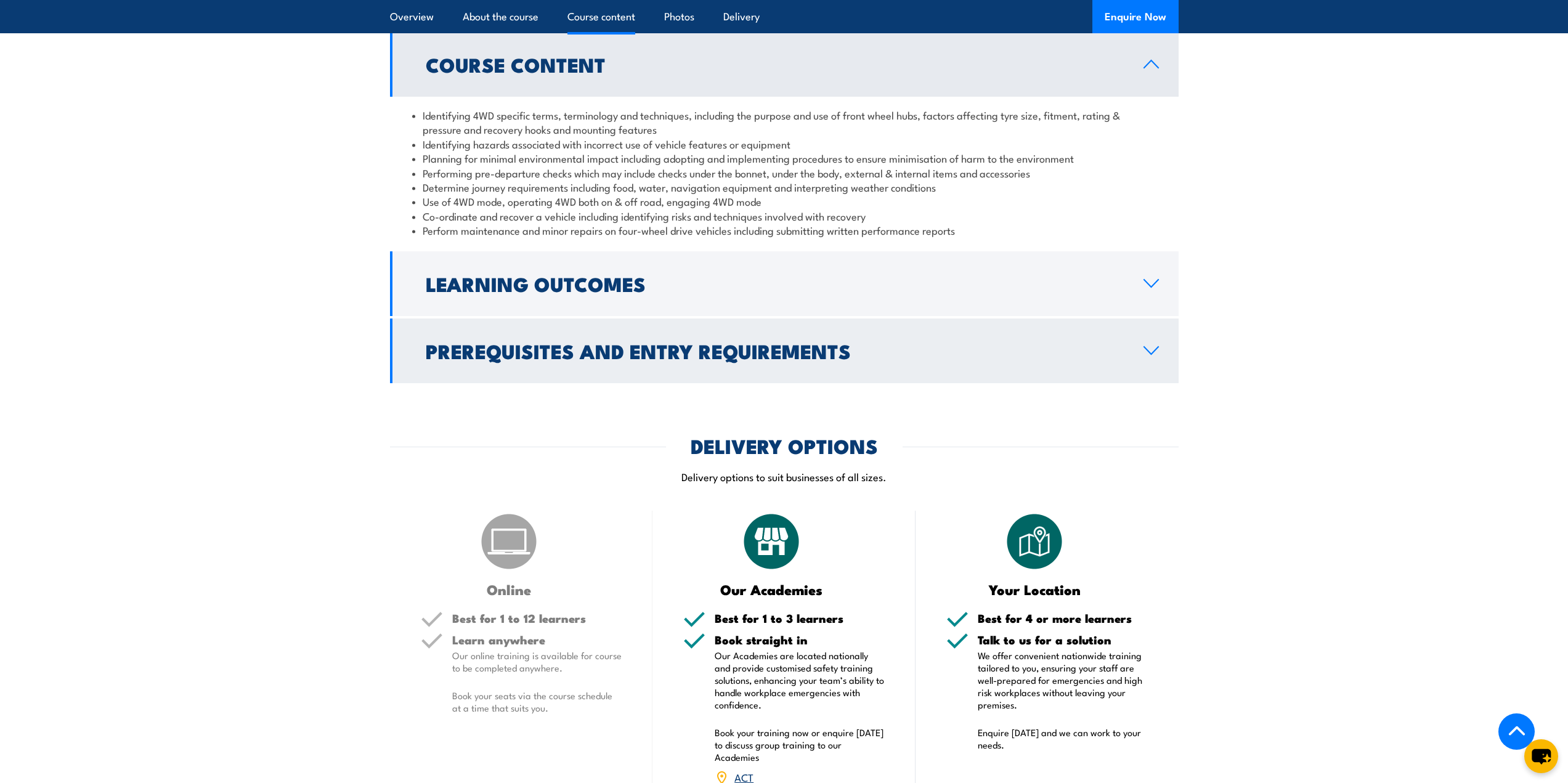
scroll to position [1109, 0]
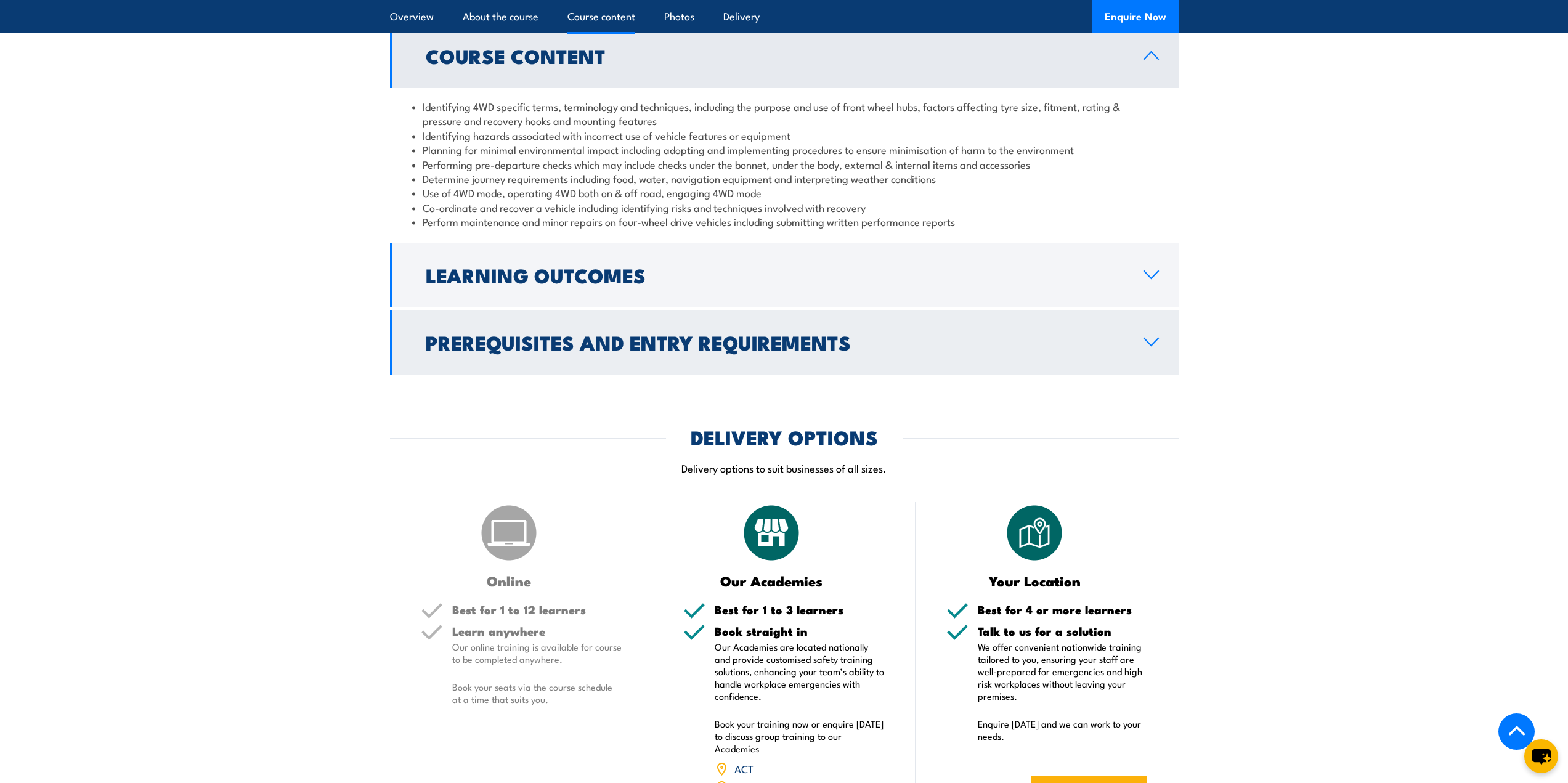
click at [784, 344] on h2 "Prerequisites and Entry Requirements" at bounding box center [775, 342] width 698 height 17
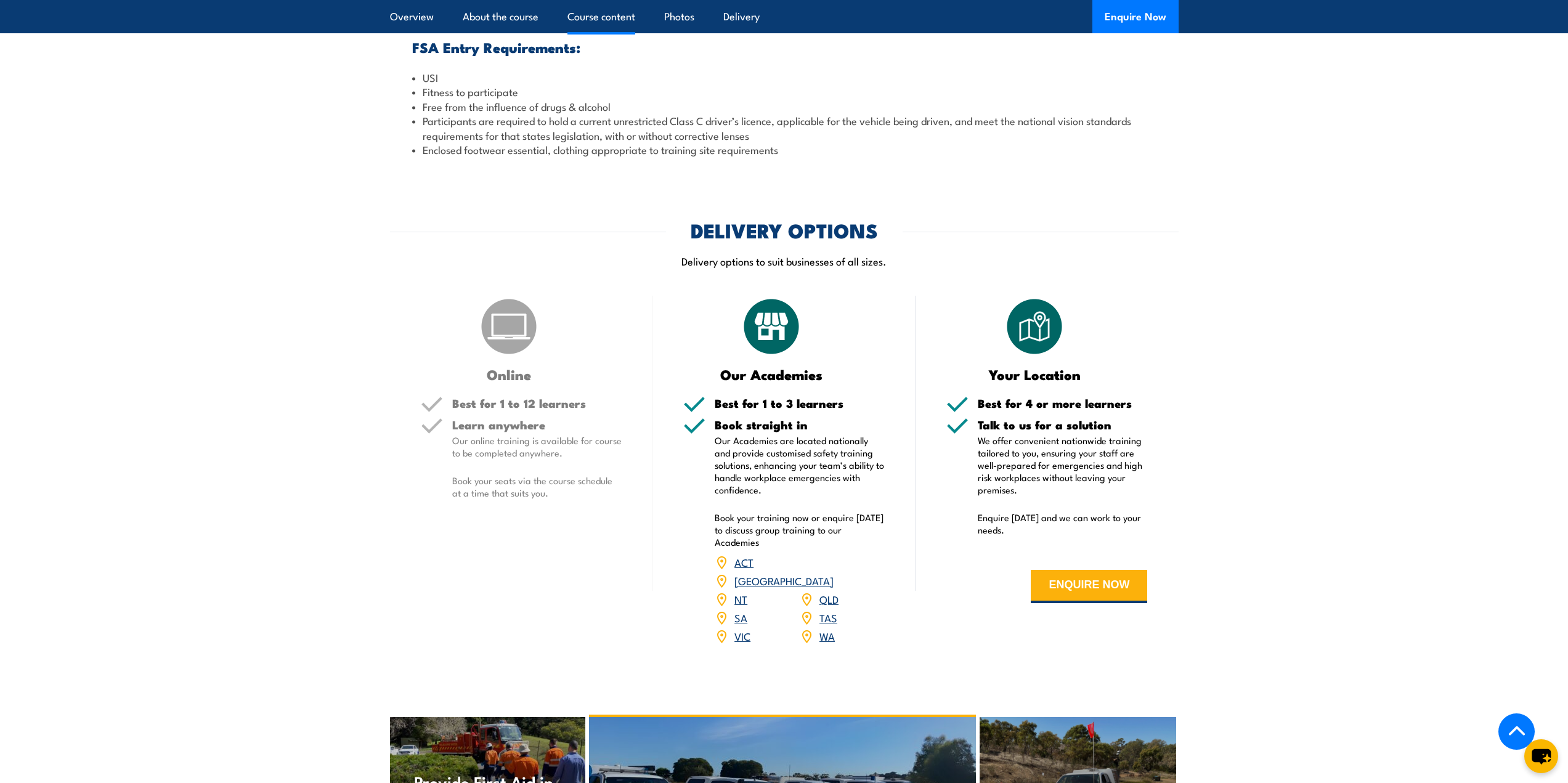
scroll to position [1478, 0]
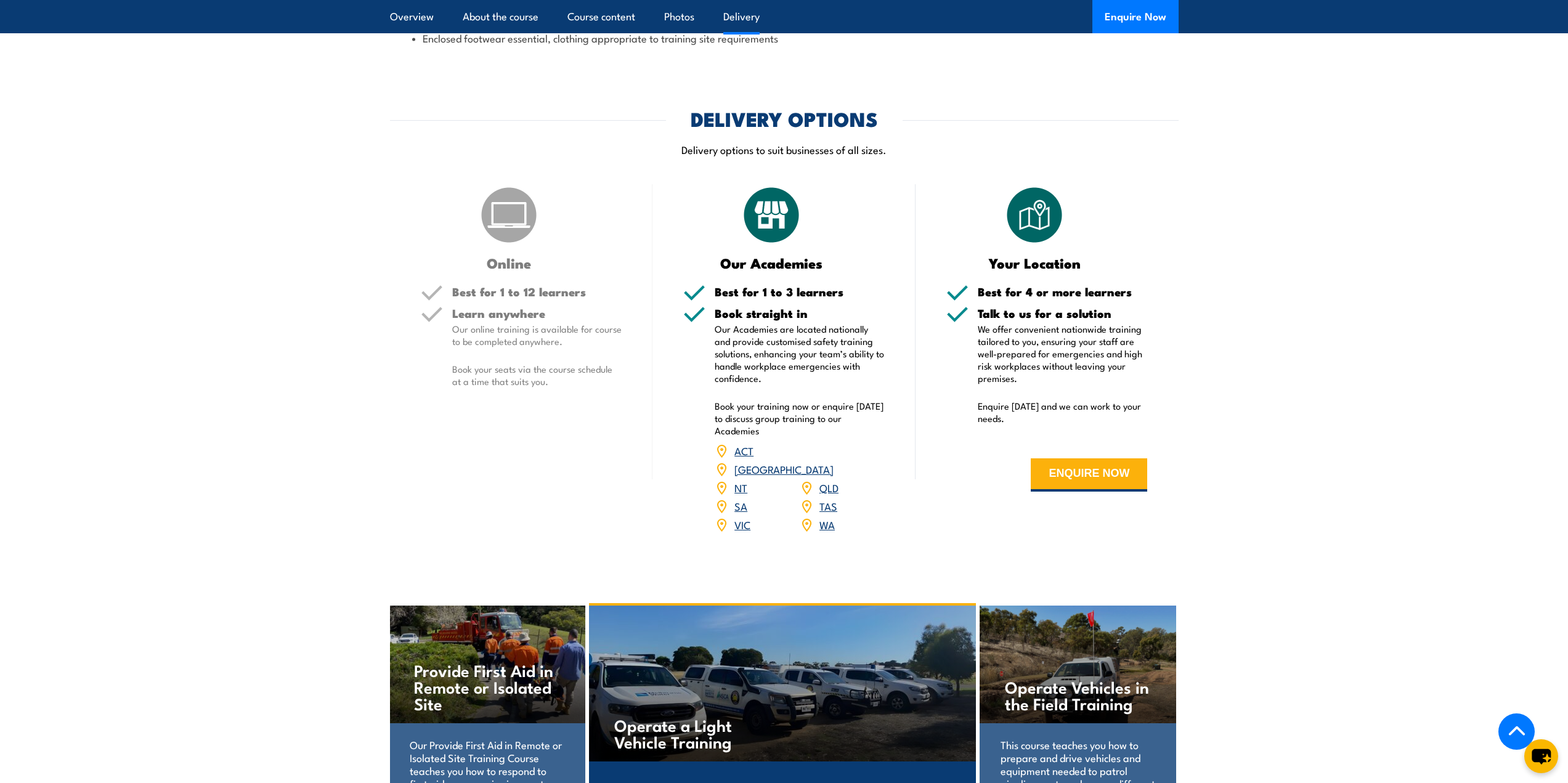
click at [827, 517] on link "WA" at bounding box center [827, 524] width 15 height 15
click at [829, 517] on link "WA" at bounding box center [827, 524] width 15 height 15
click at [827, 517] on link "WA" at bounding box center [827, 524] width 15 height 15
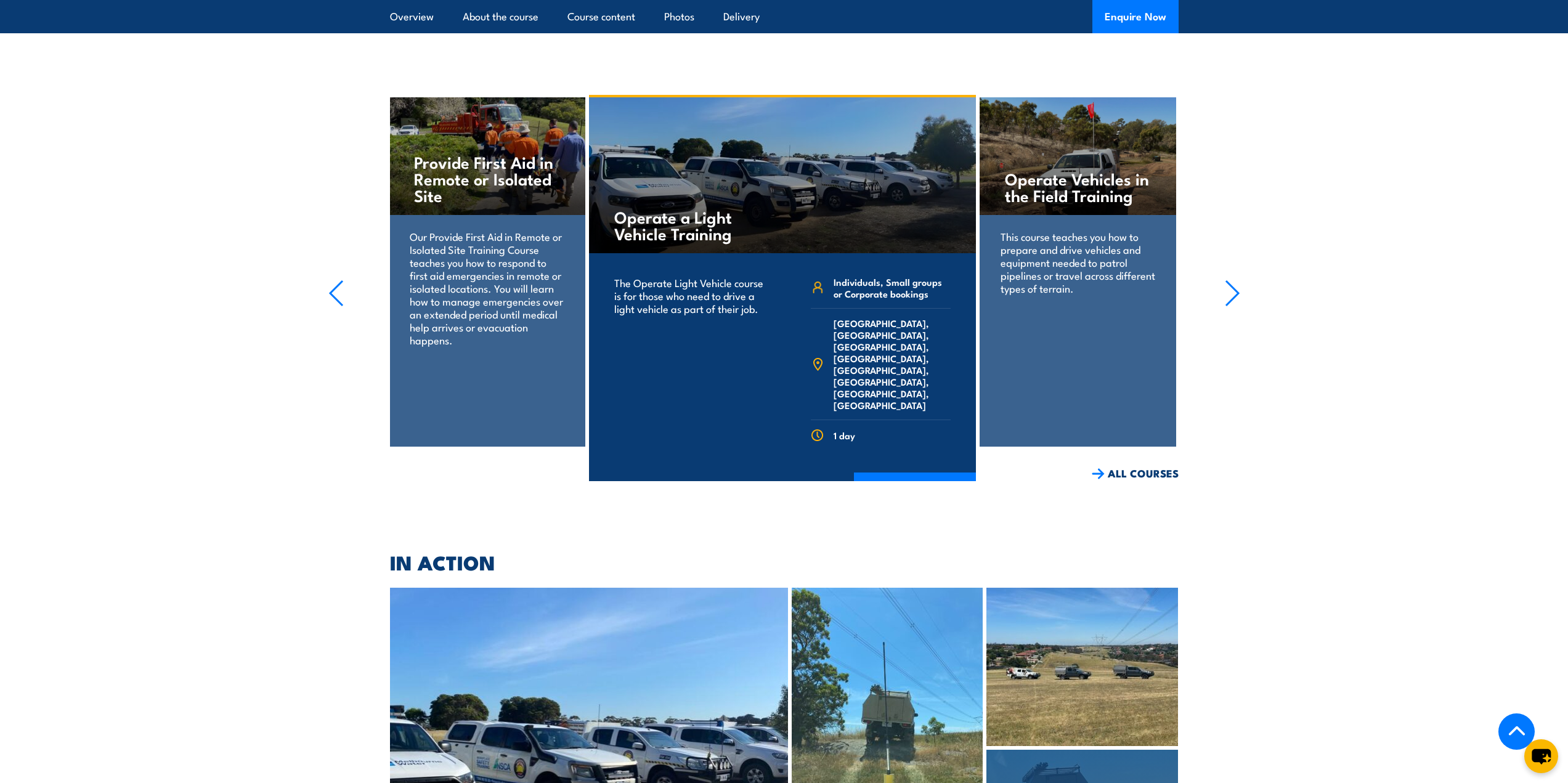
scroll to position [1971, 0]
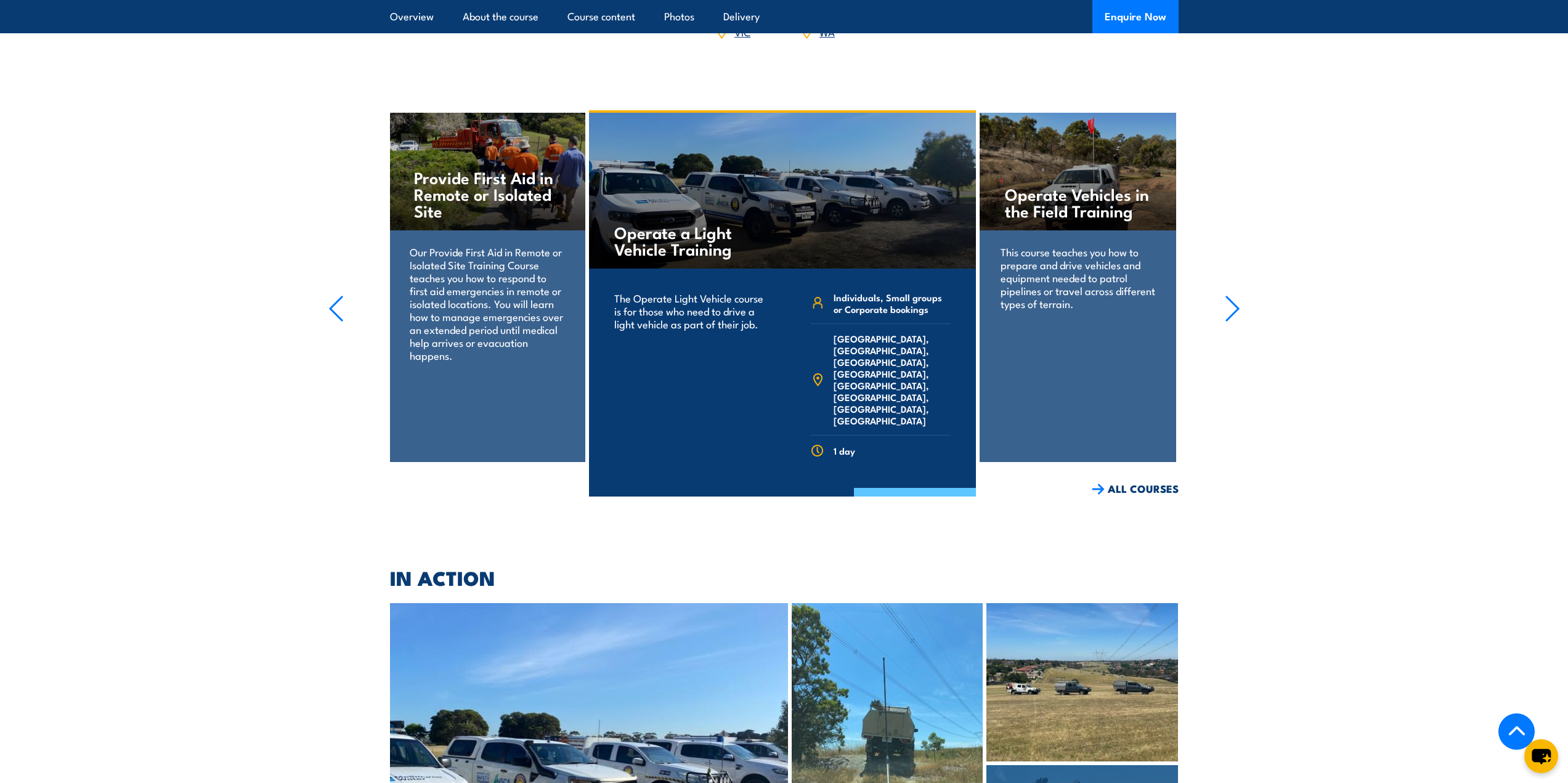
click at [916, 488] on link "COURSE DETAILS" at bounding box center [914, 504] width 122 height 32
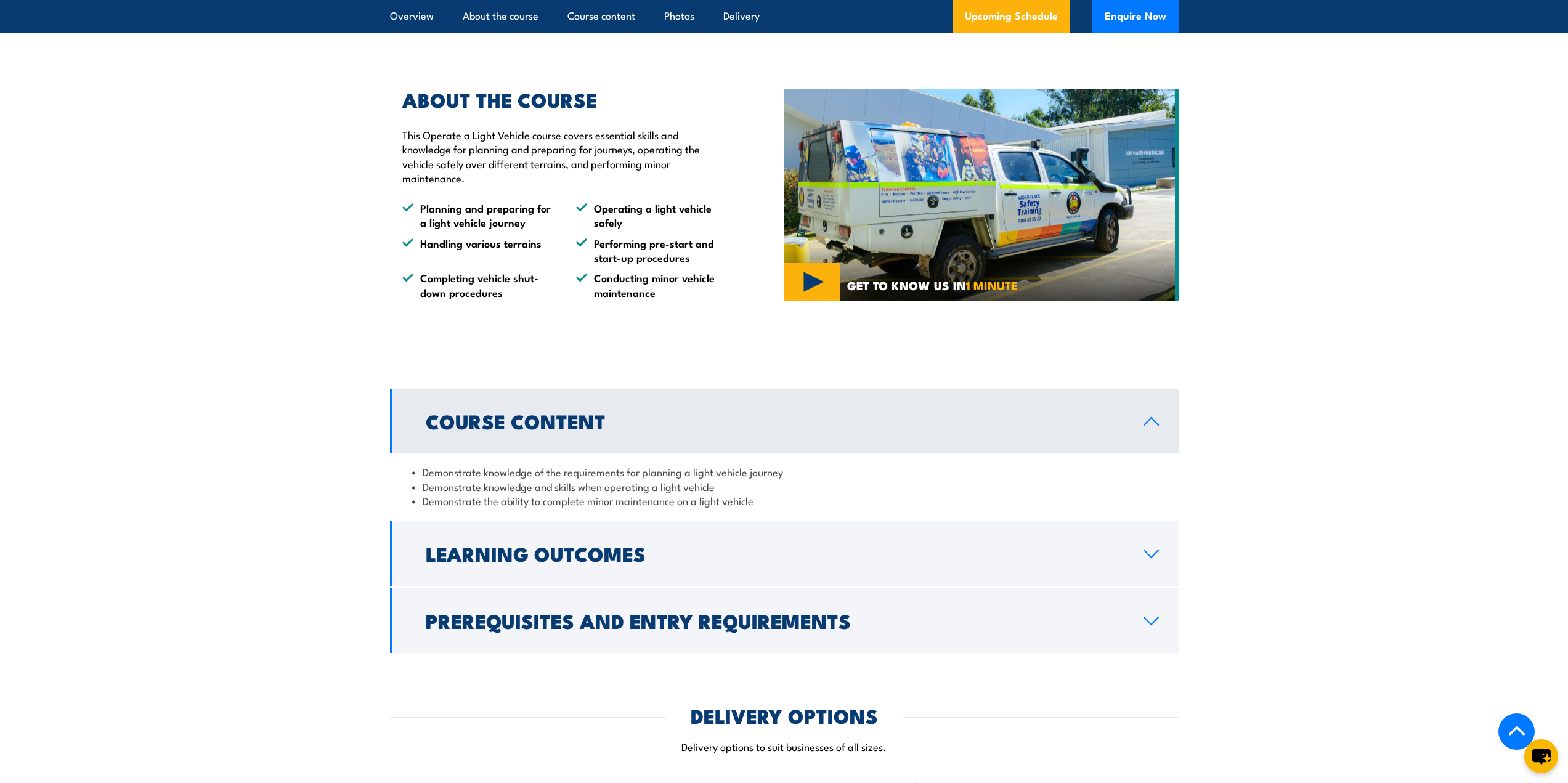
scroll to position [493, 0]
